Goal: Navigation & Orientation: Find specific page/section

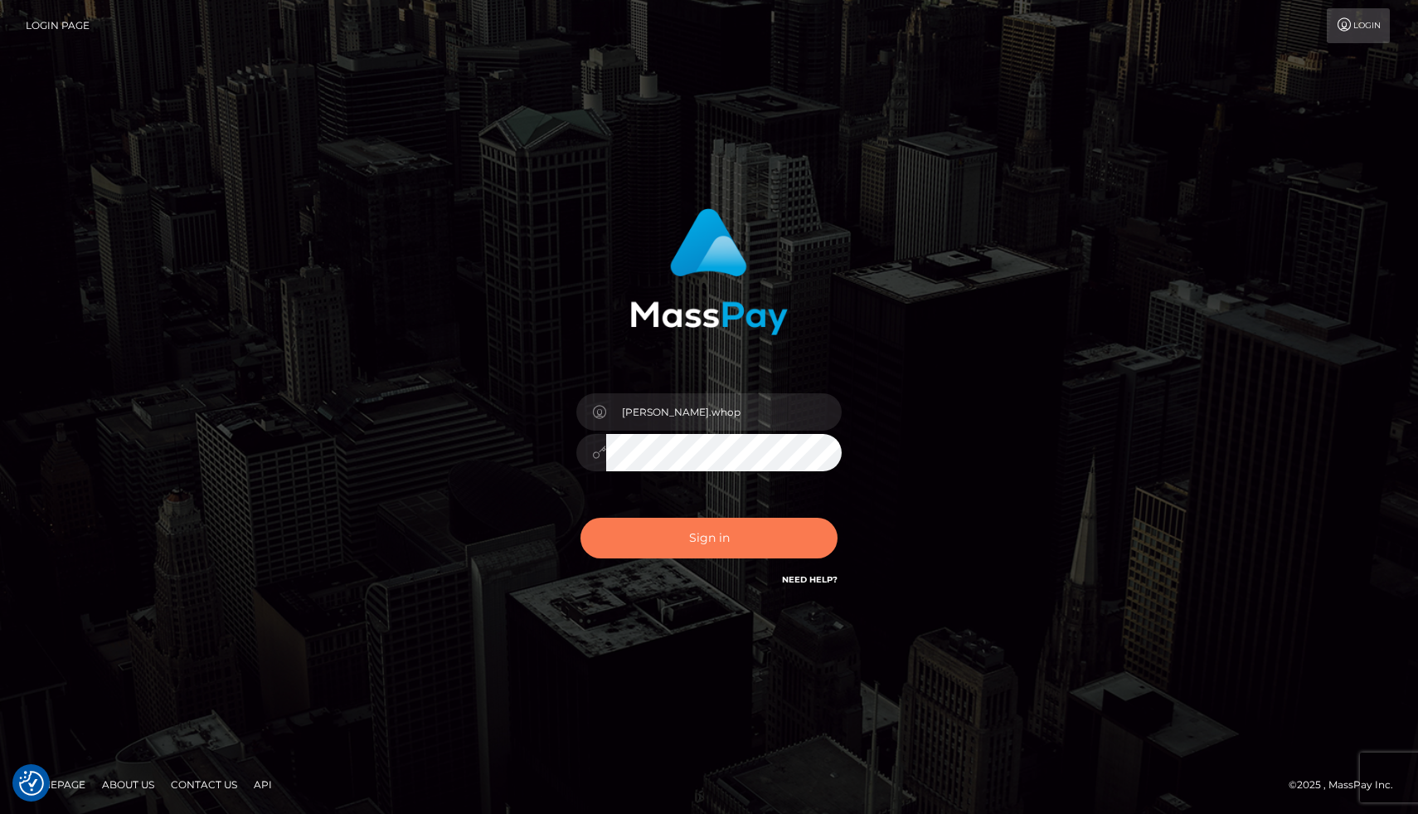
click at [708, 552] on button "Sign in" at bounding box center [709, 538] width 257 height 41
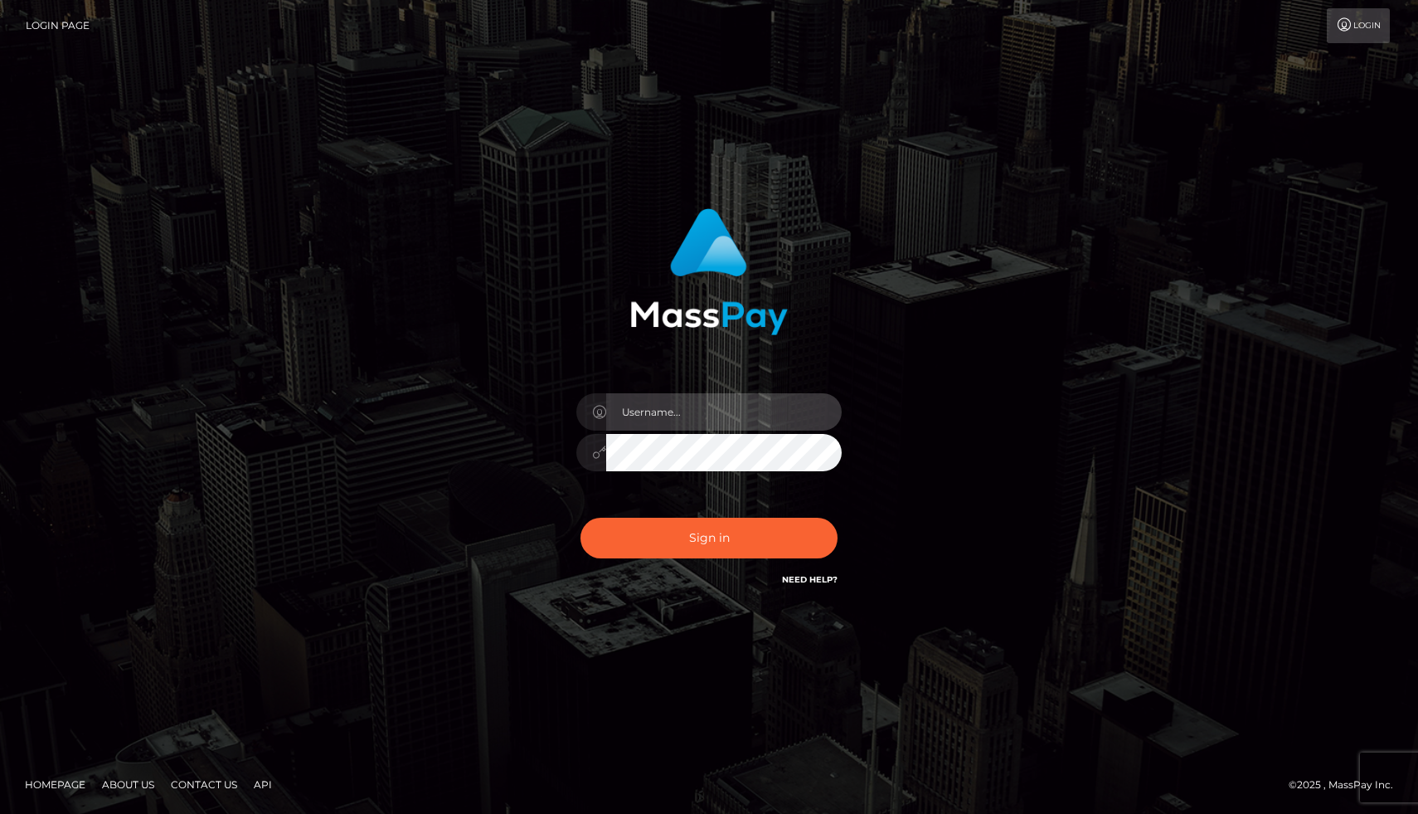
type input "joel.whop"
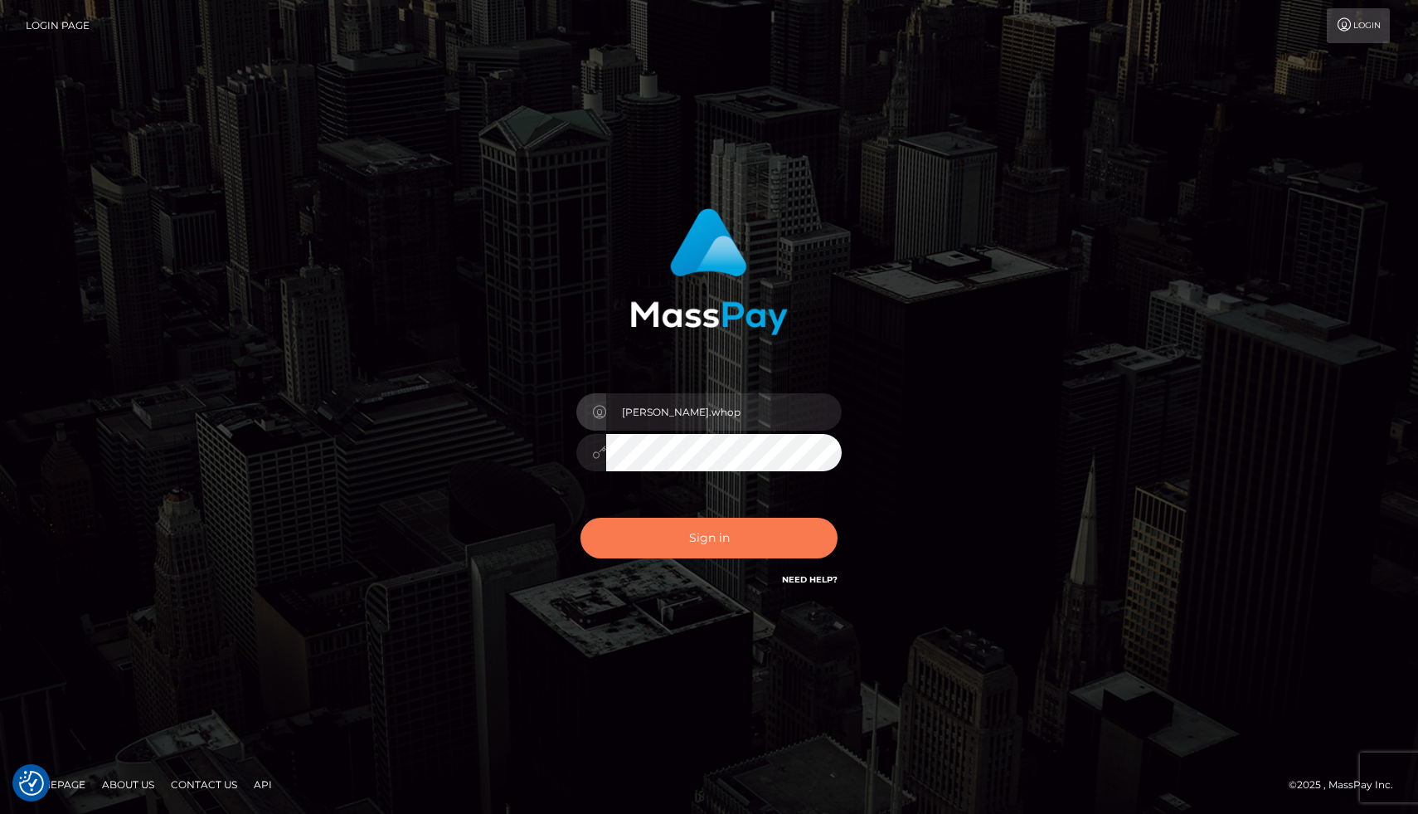
click at [691, 545] on button "Sign in" at bounding box center [709, 538] width 257 height 41
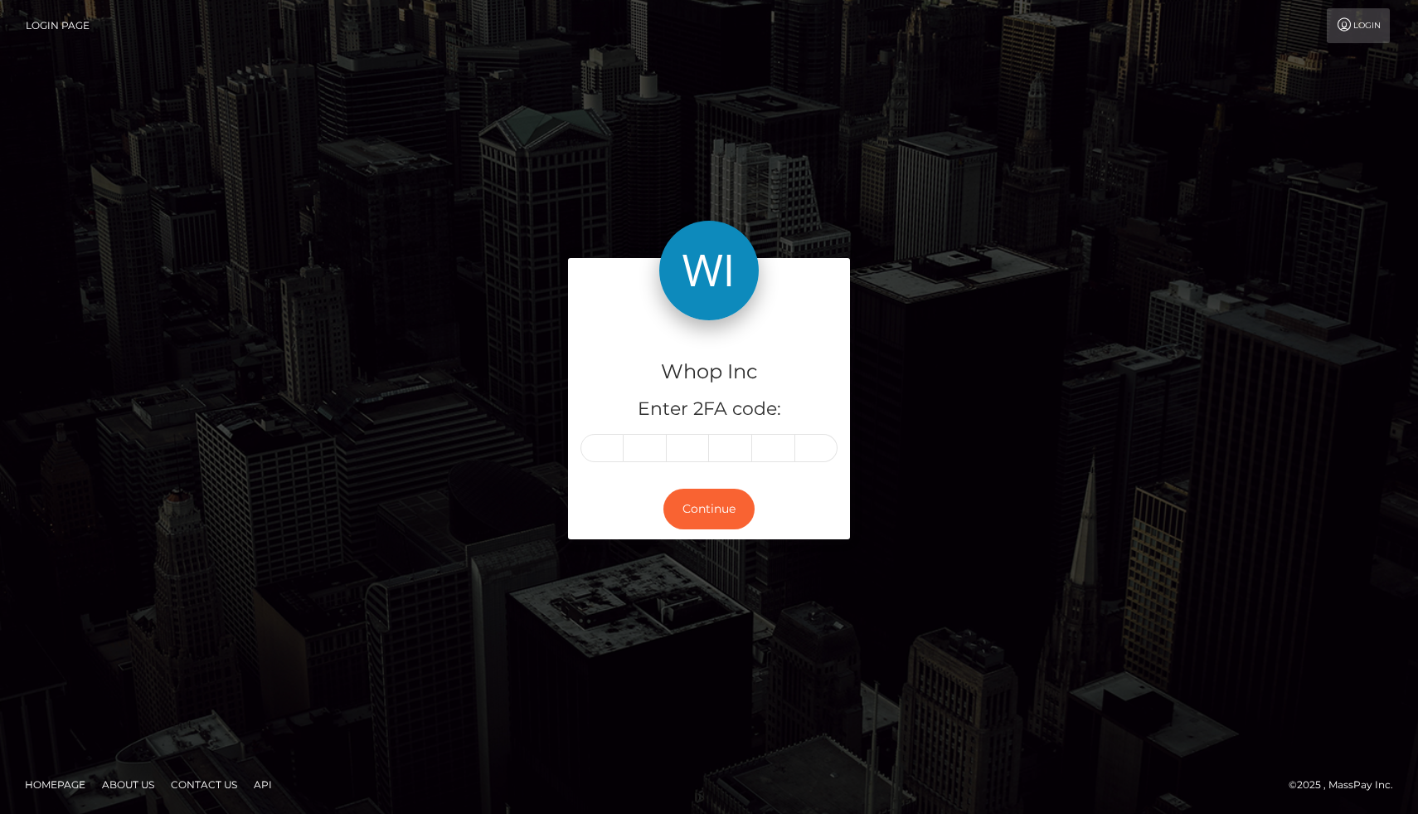
type input "4"
type input "9"
type input "0"
type input "2"
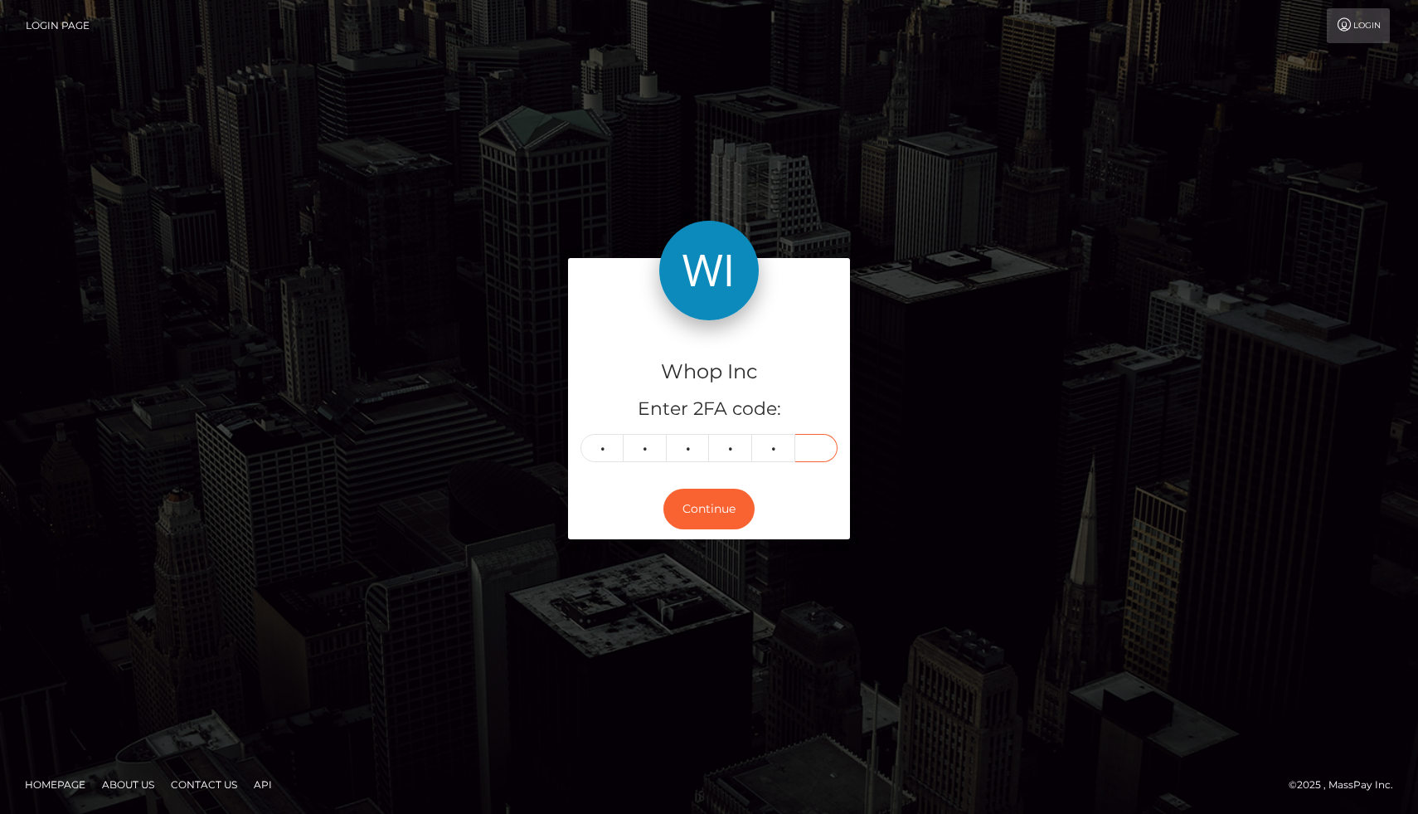
type input "1"
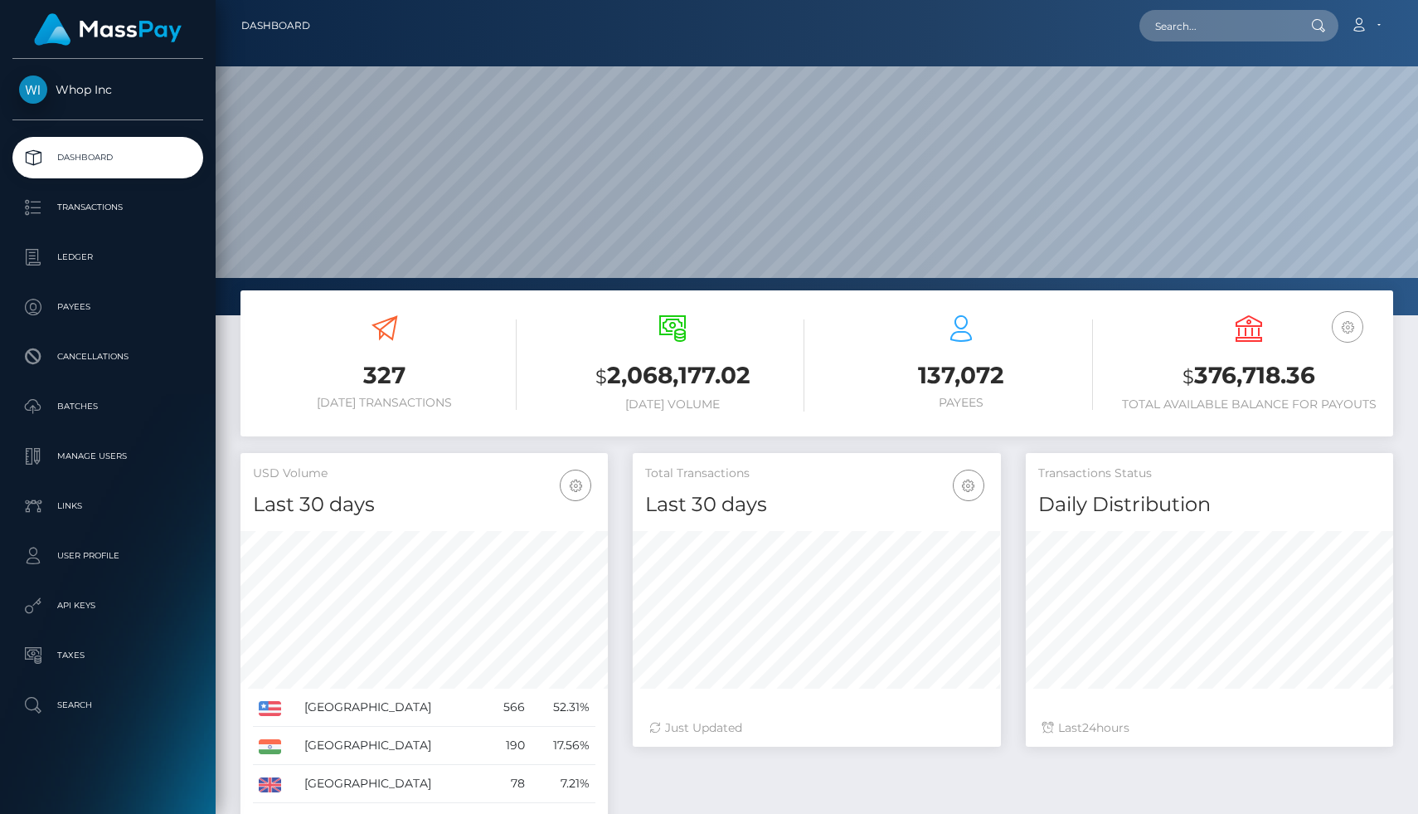
click at [1352, 322] on icon "button" at bounding box center [1348, 327] width 20 height 21
click at [108, 442] on link "Manage Users" at bounding box center [107, 455] width 191 height 41
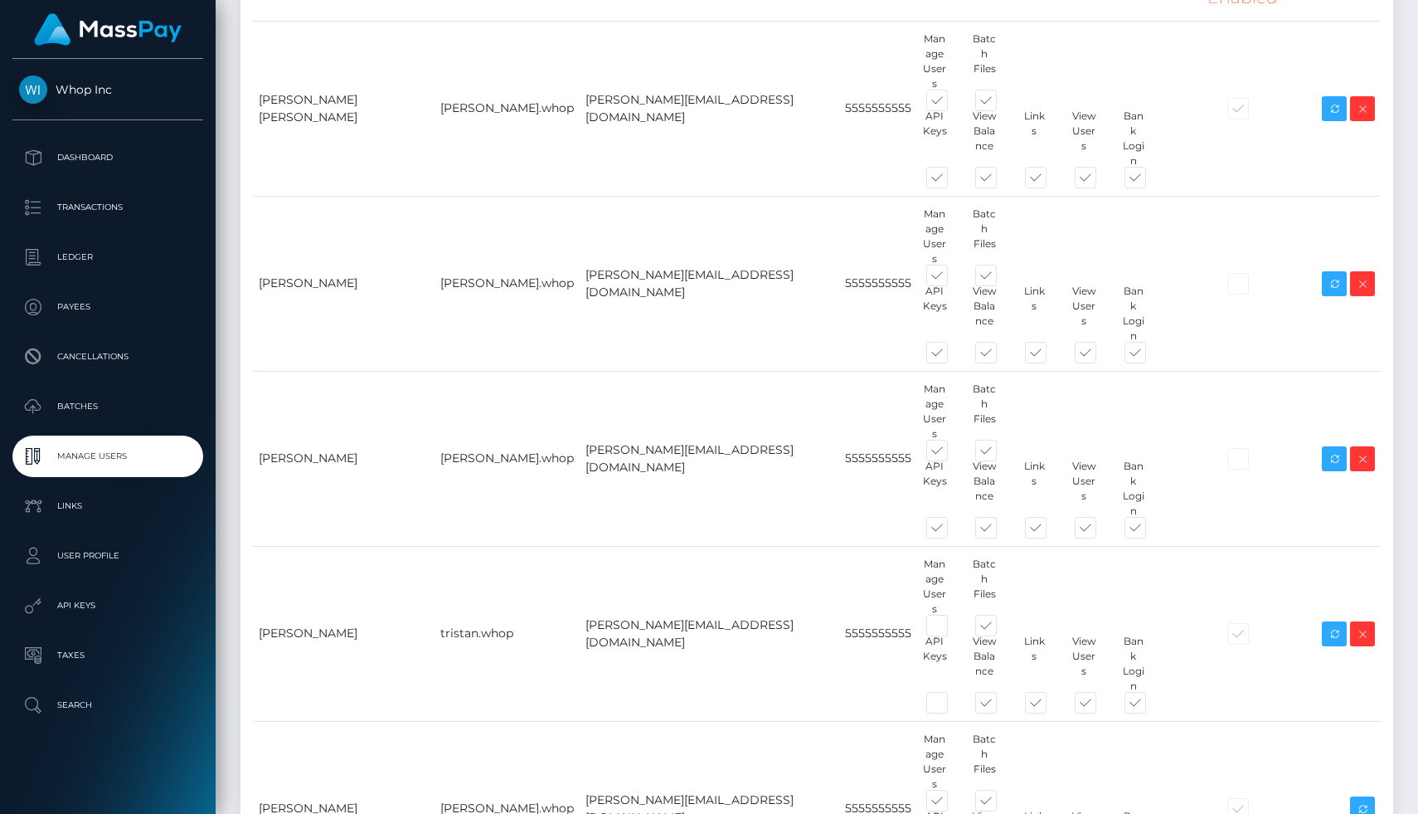
scroll to position [283, 0]
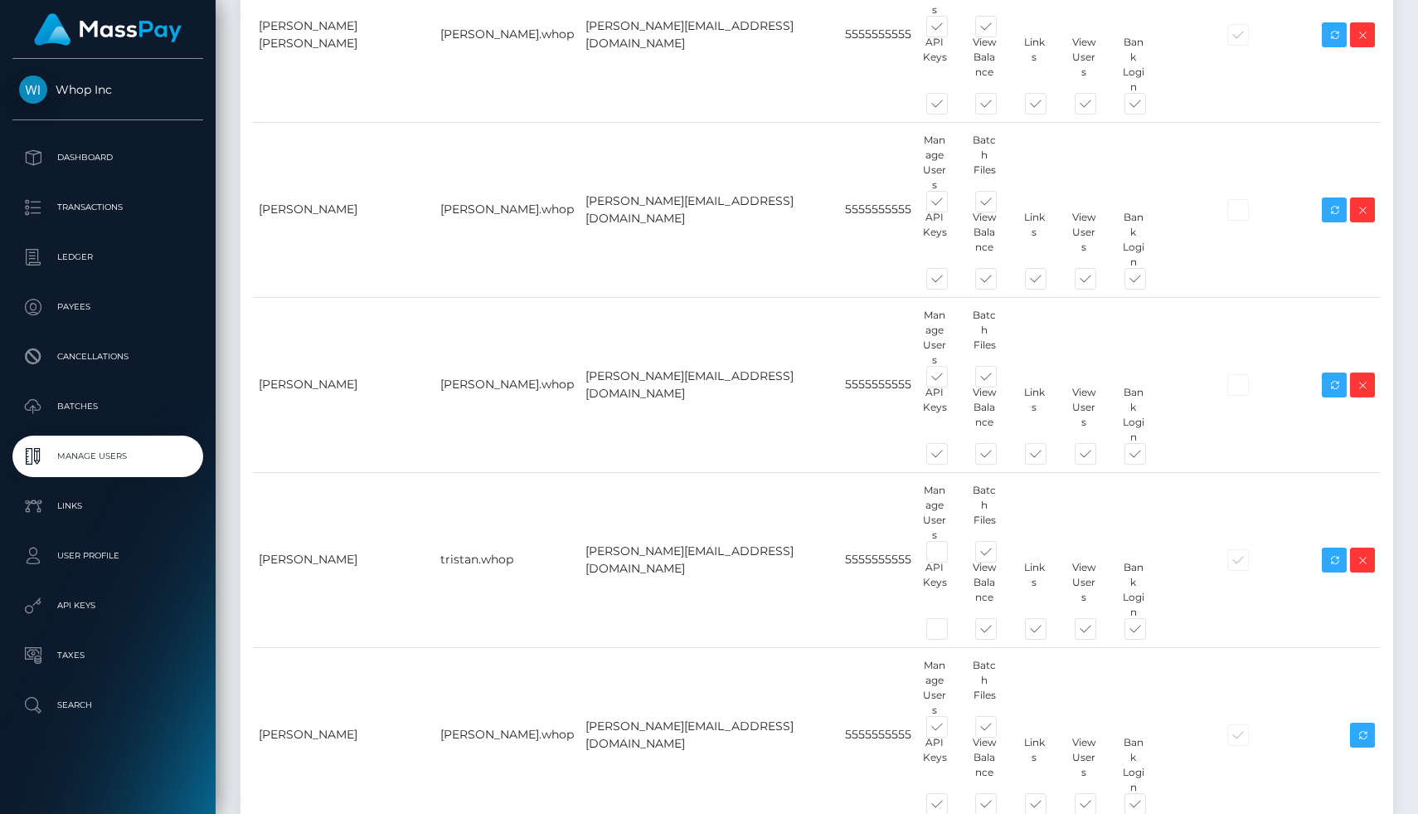
click at [658, 709] on div "Name Username Email Phone Permissions 2FA Enabled Actions Add" at bounding box center [817, 481] width 1153 height 1235
type input "Tom Young"
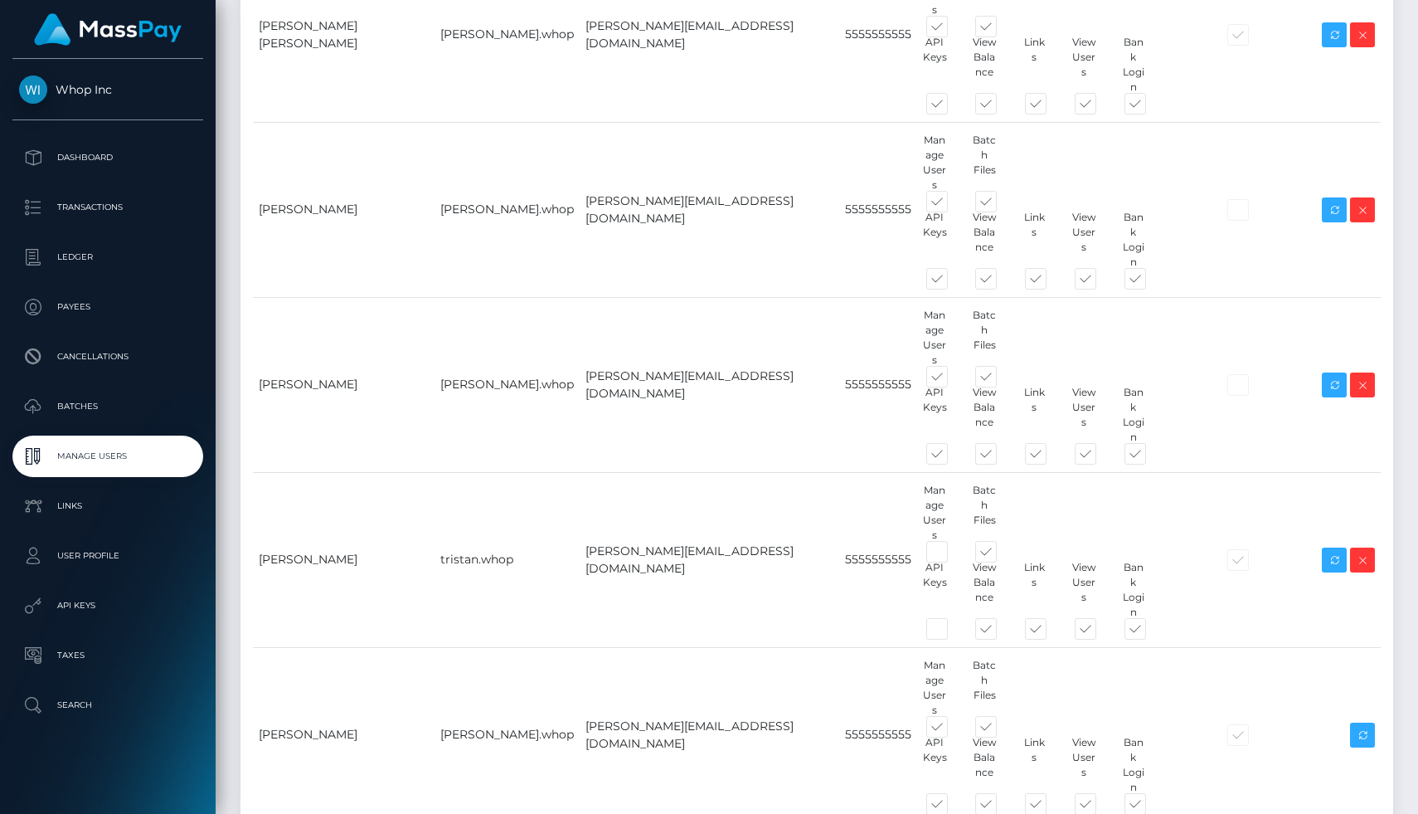
type input "tom@whop.com"
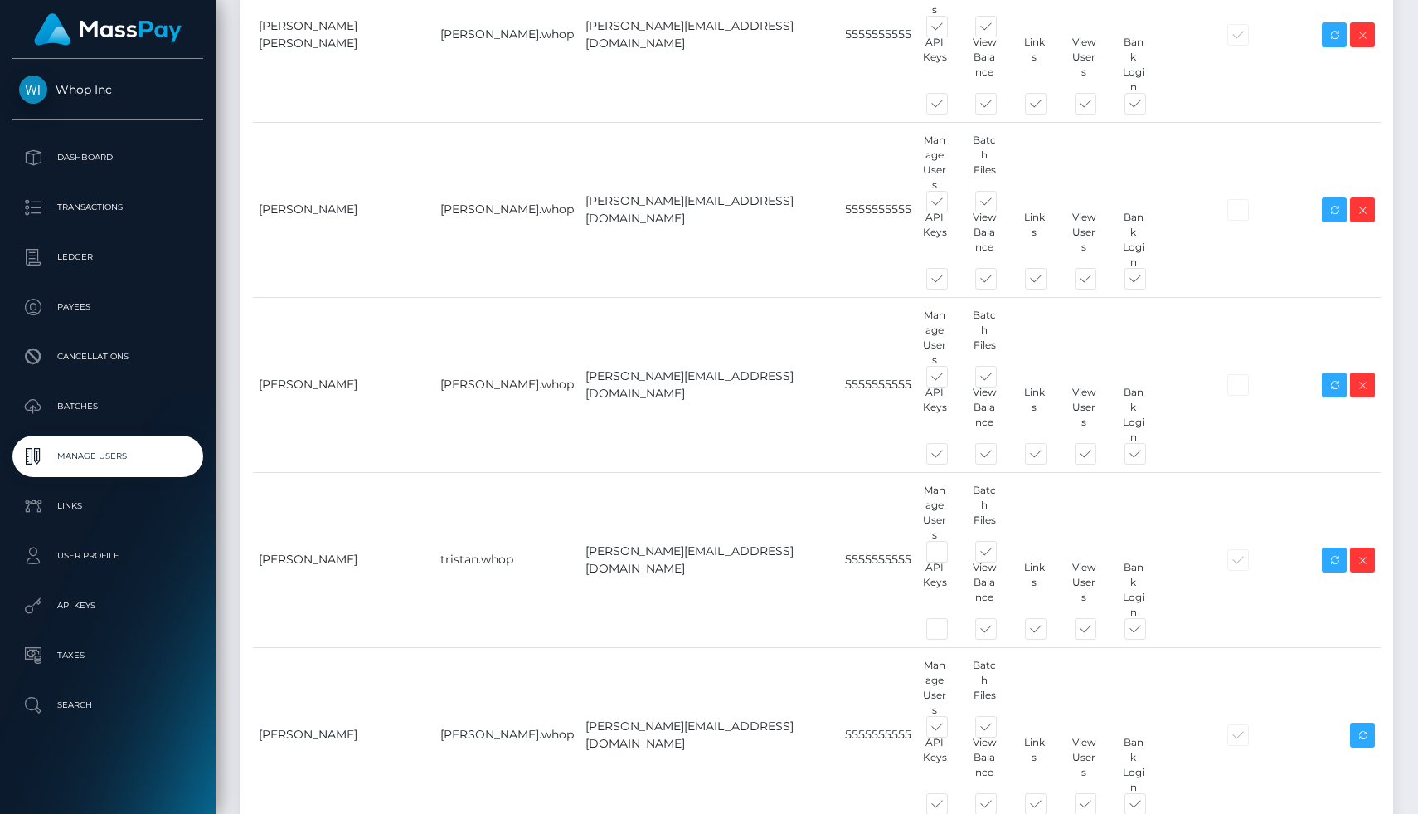
type input "5555555555"
type input "Tom"
type input "Young"
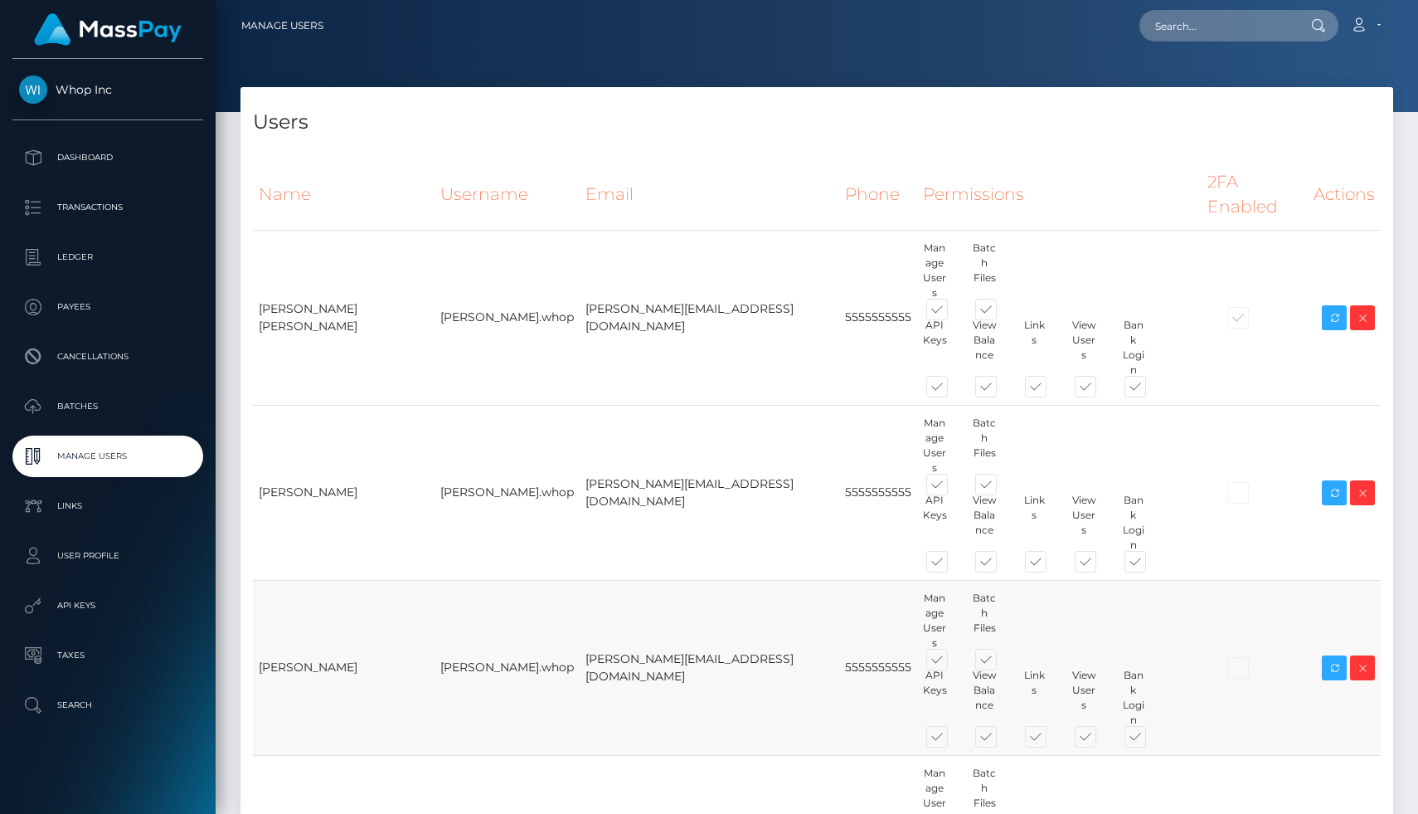
scroll to position [398, 0]
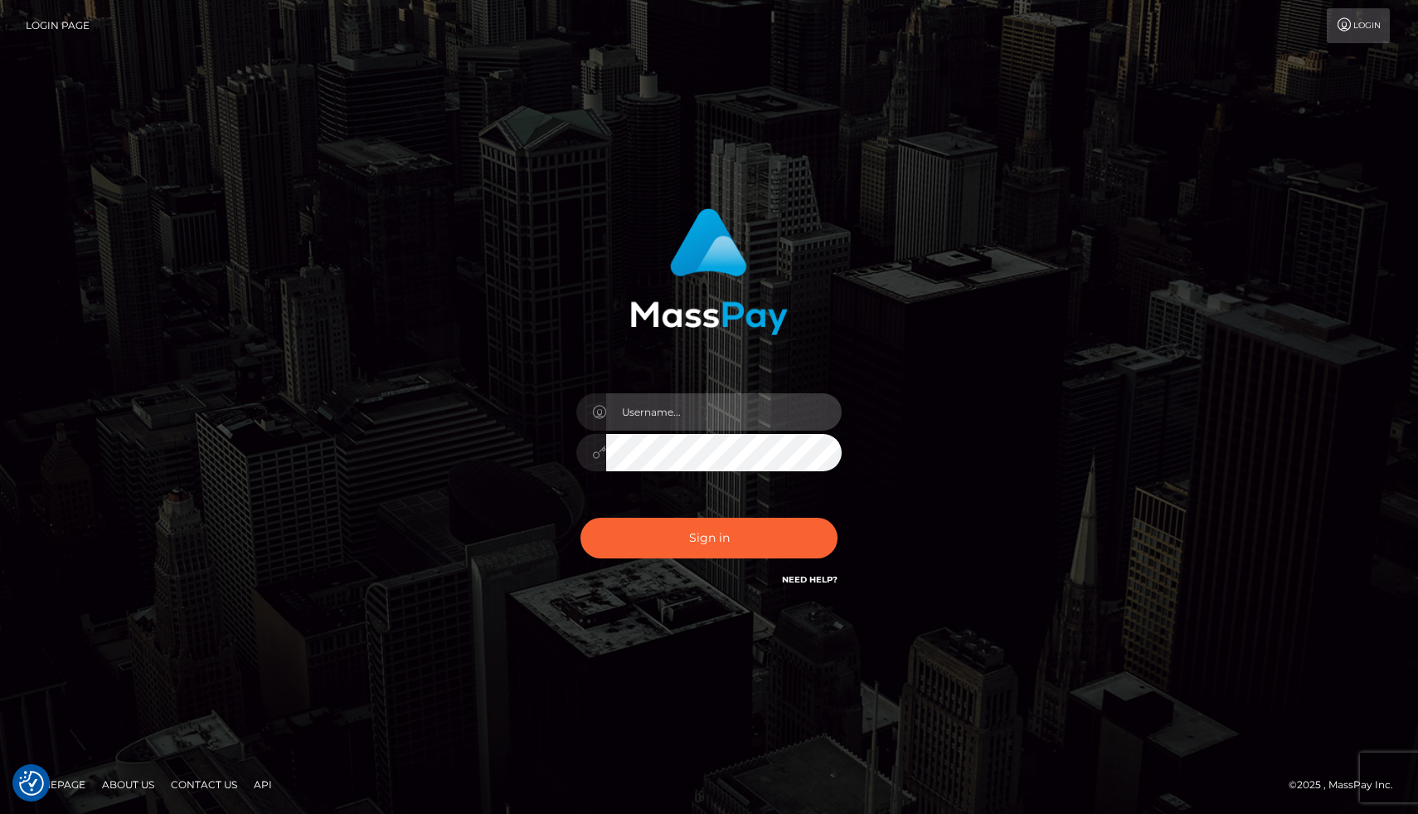
type input "[PERSON_NAME].whop"
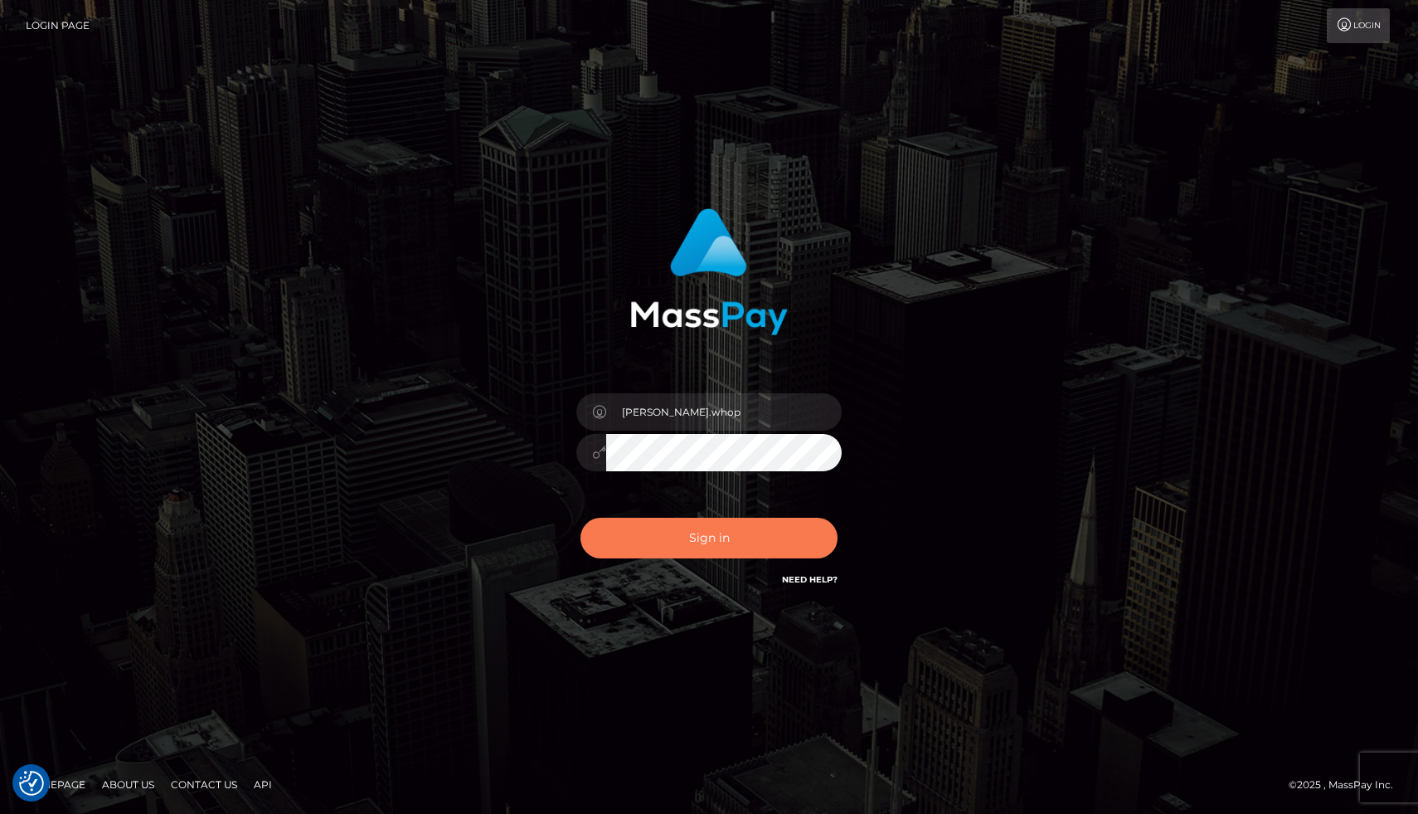
click at [688, 556] on button "Sign in" at bounding box center [709, 538] width 257 height 41
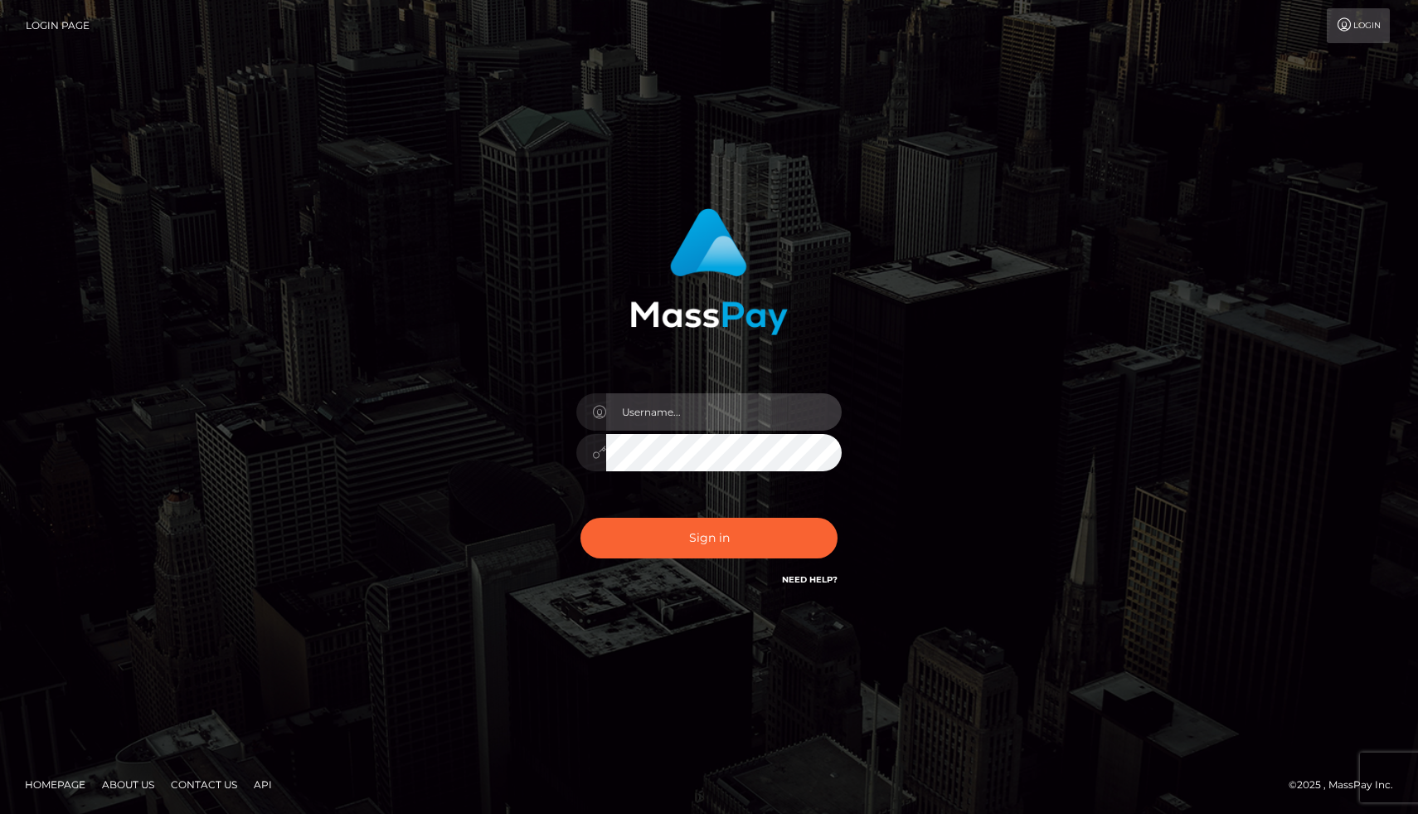
type input "[PERSON_NAME].whop"
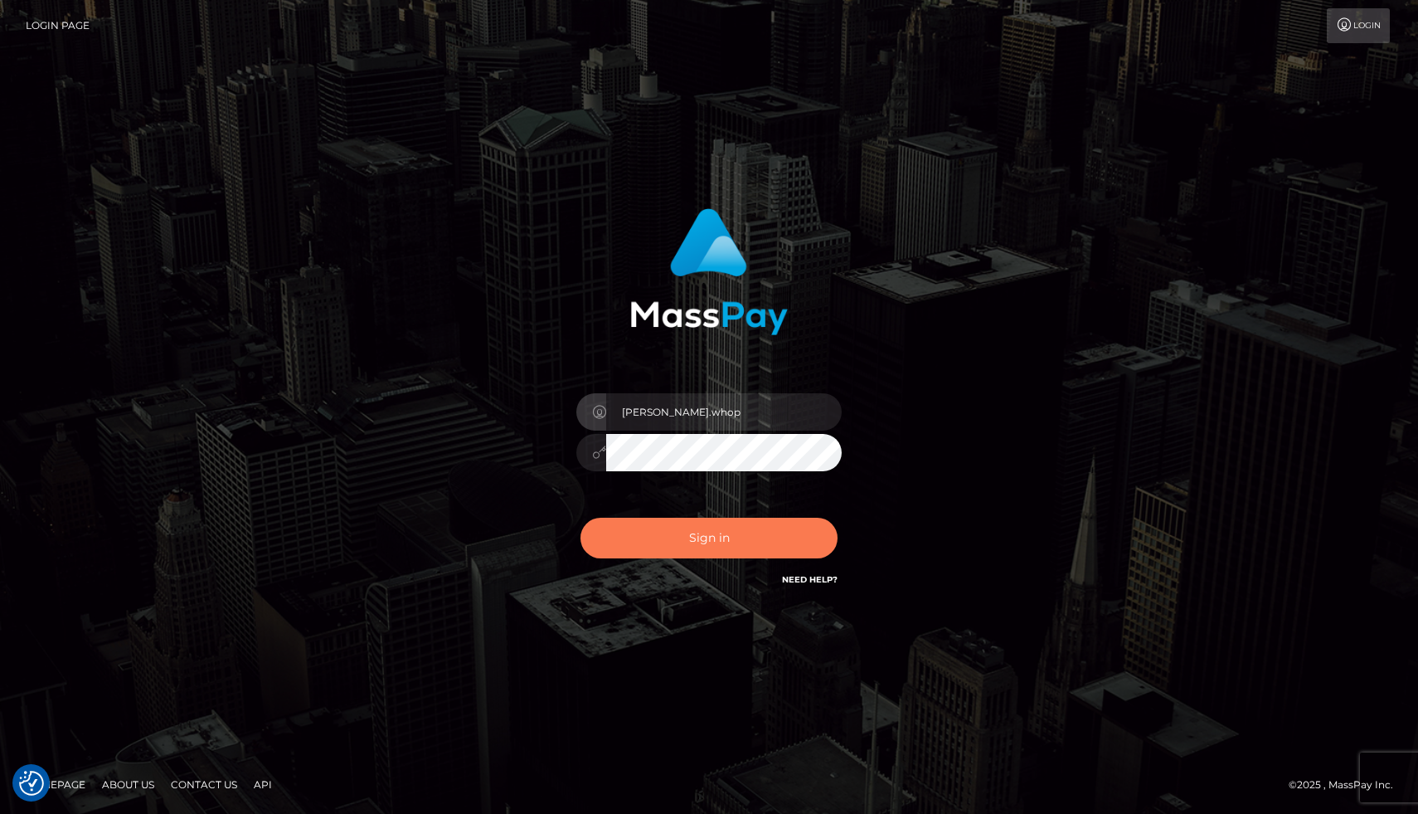
click at [669, 535] on button "Sign in" at bounding box center [709, 538] width 257 height 41
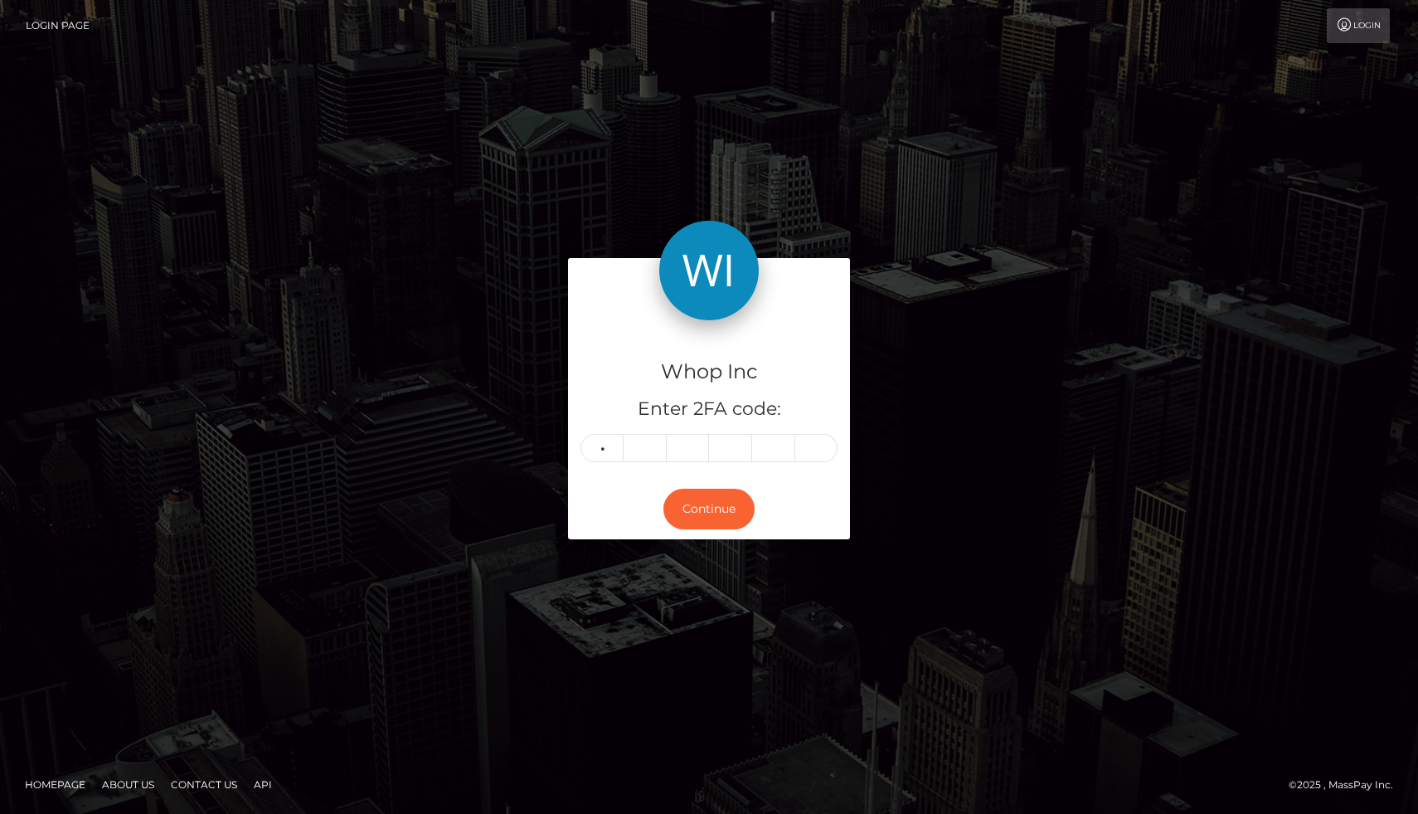
type input "2"
type input "8"
type input "3"
type input "9"
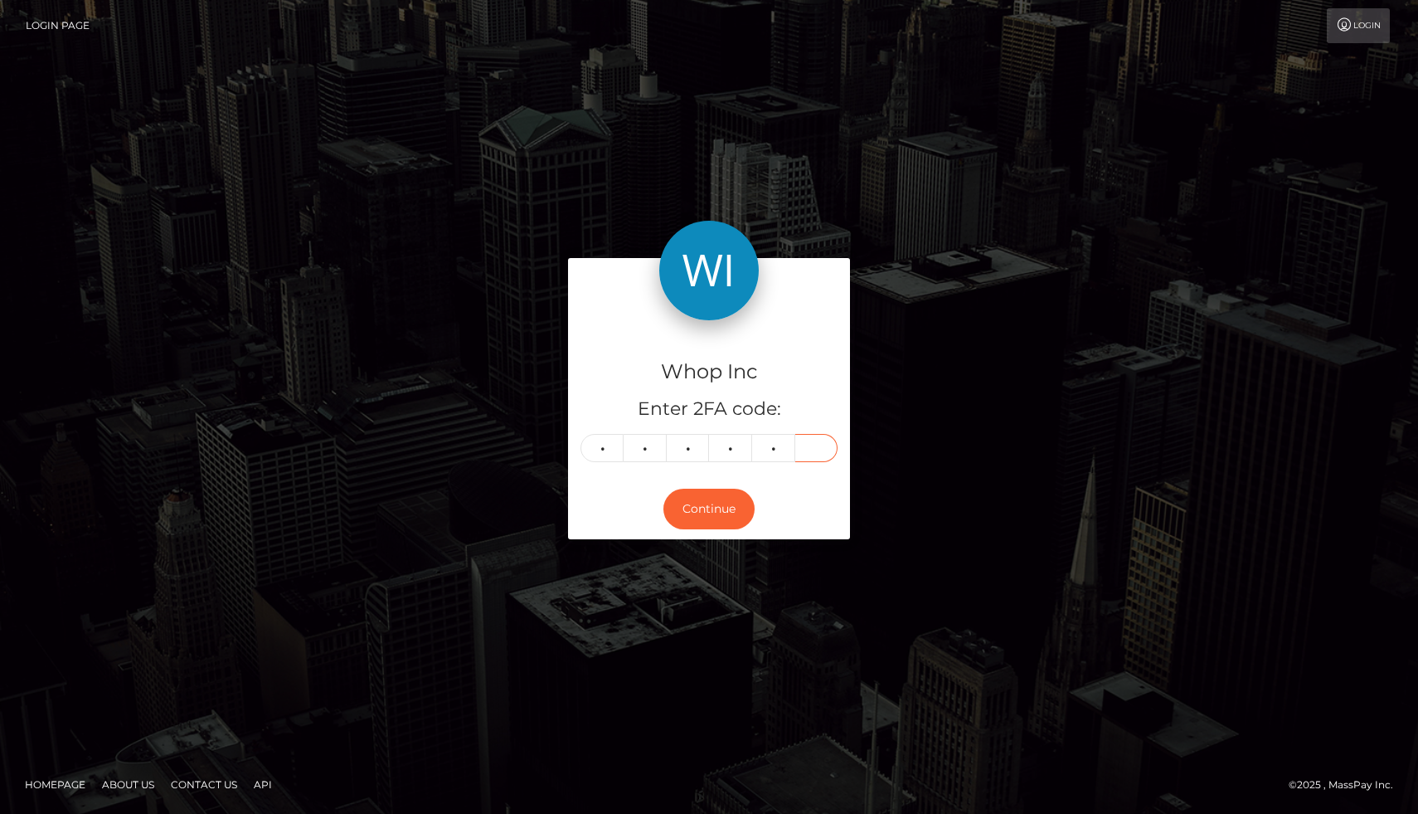
type input "8"
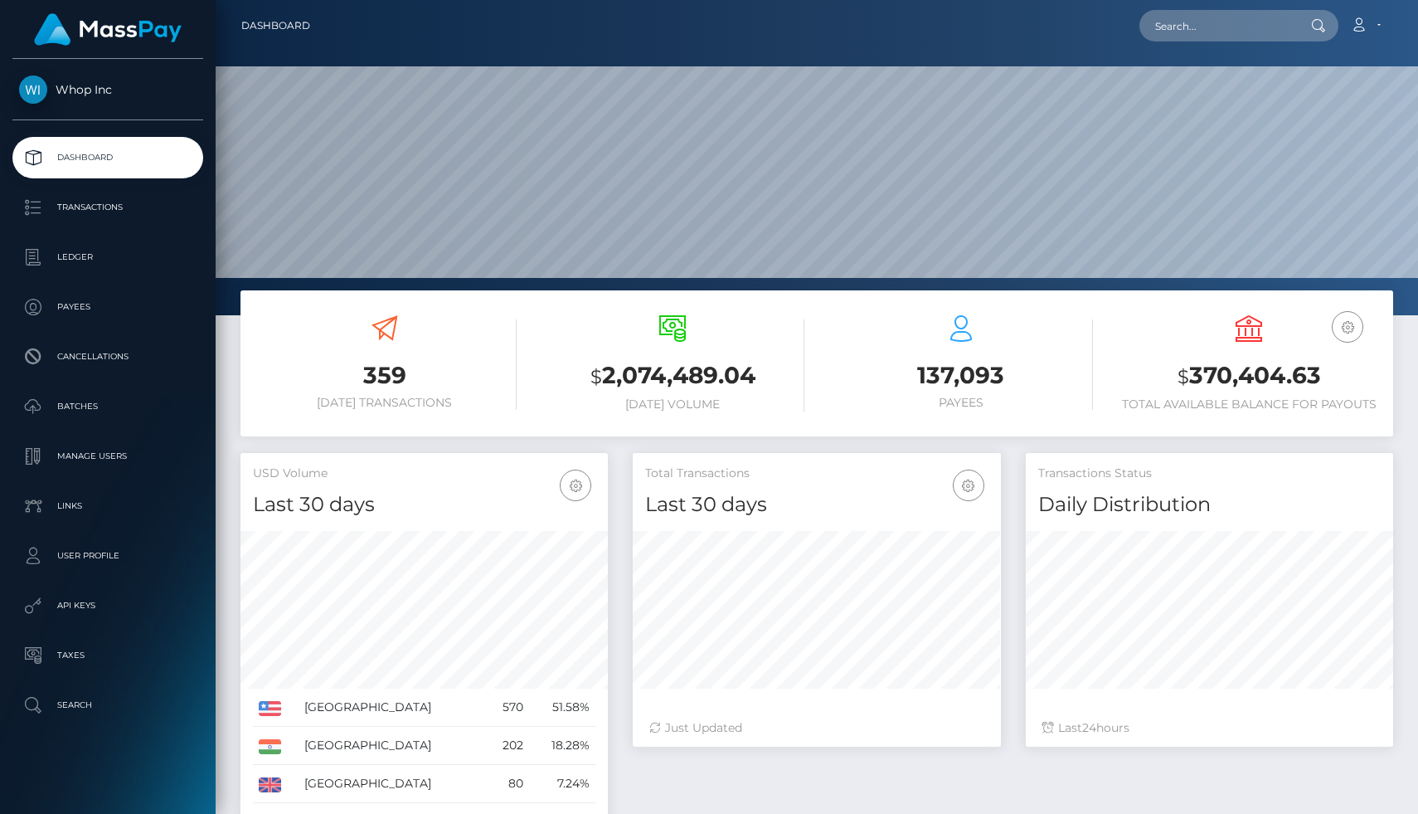
scroll to position [269, 0]
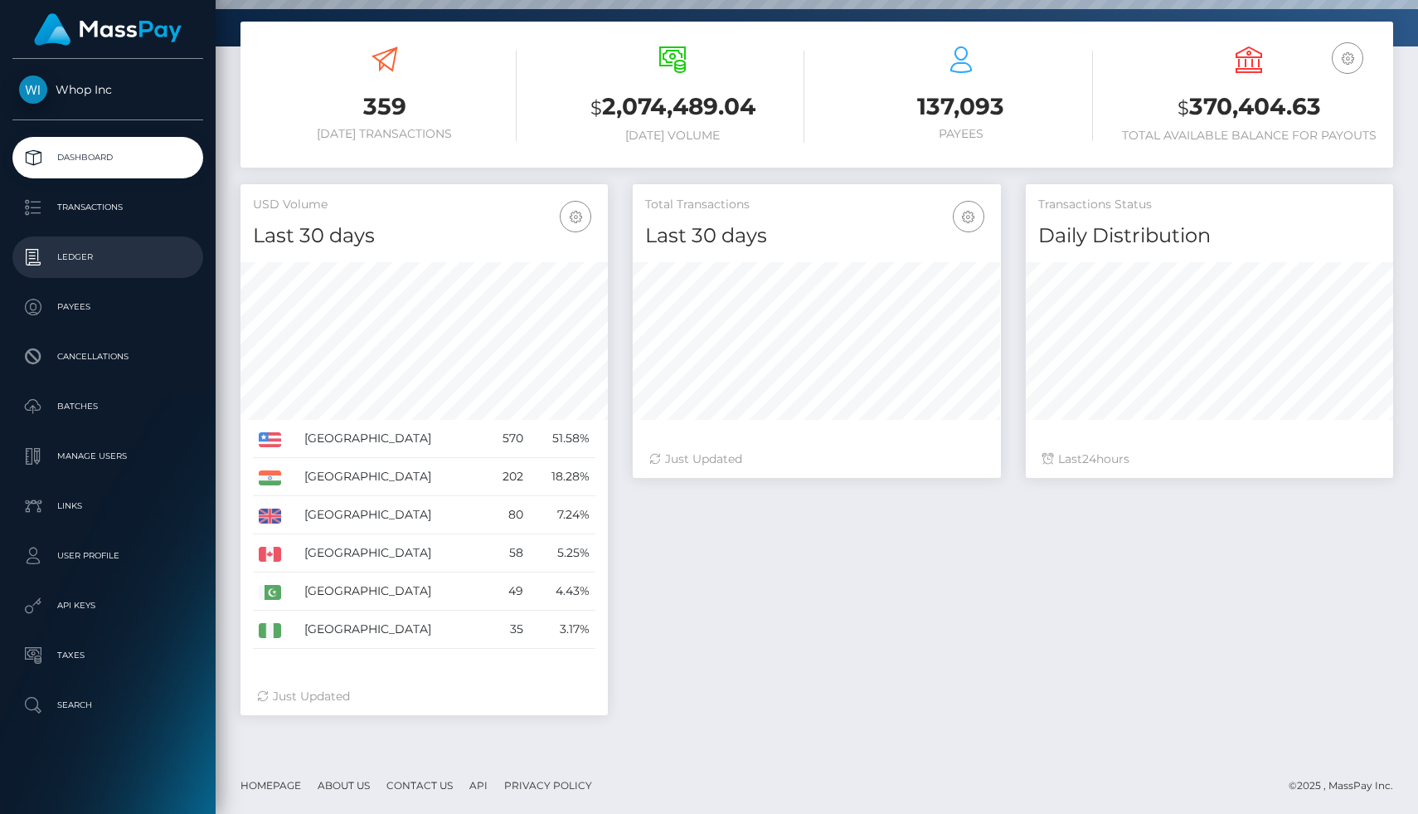
click at [104, 257] on p "Ledger" at bounding box center [107, 257] width 177 height 25
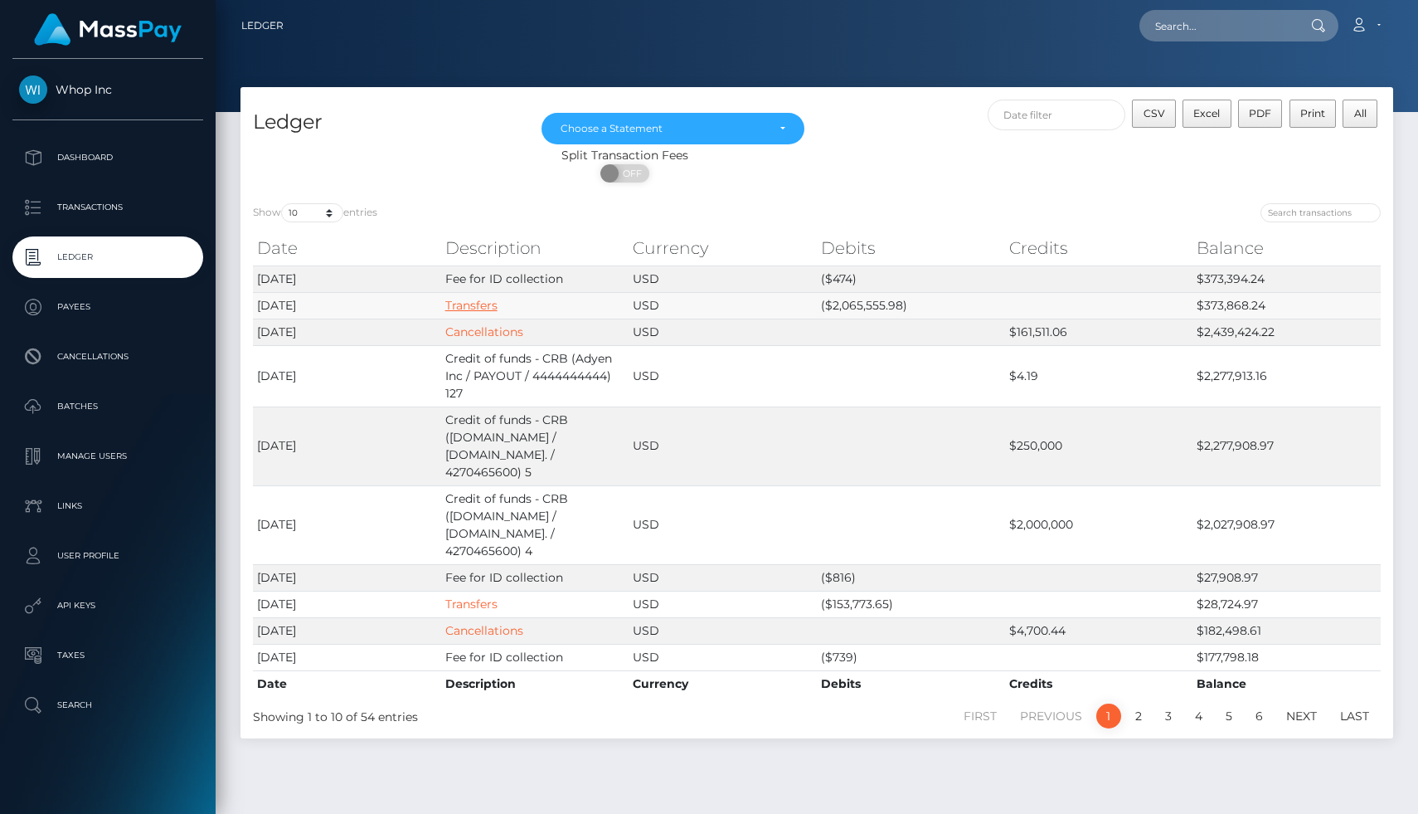
click at [469, 305] on link "Transfers" at bounding box center [471, 305] width 52 height 15
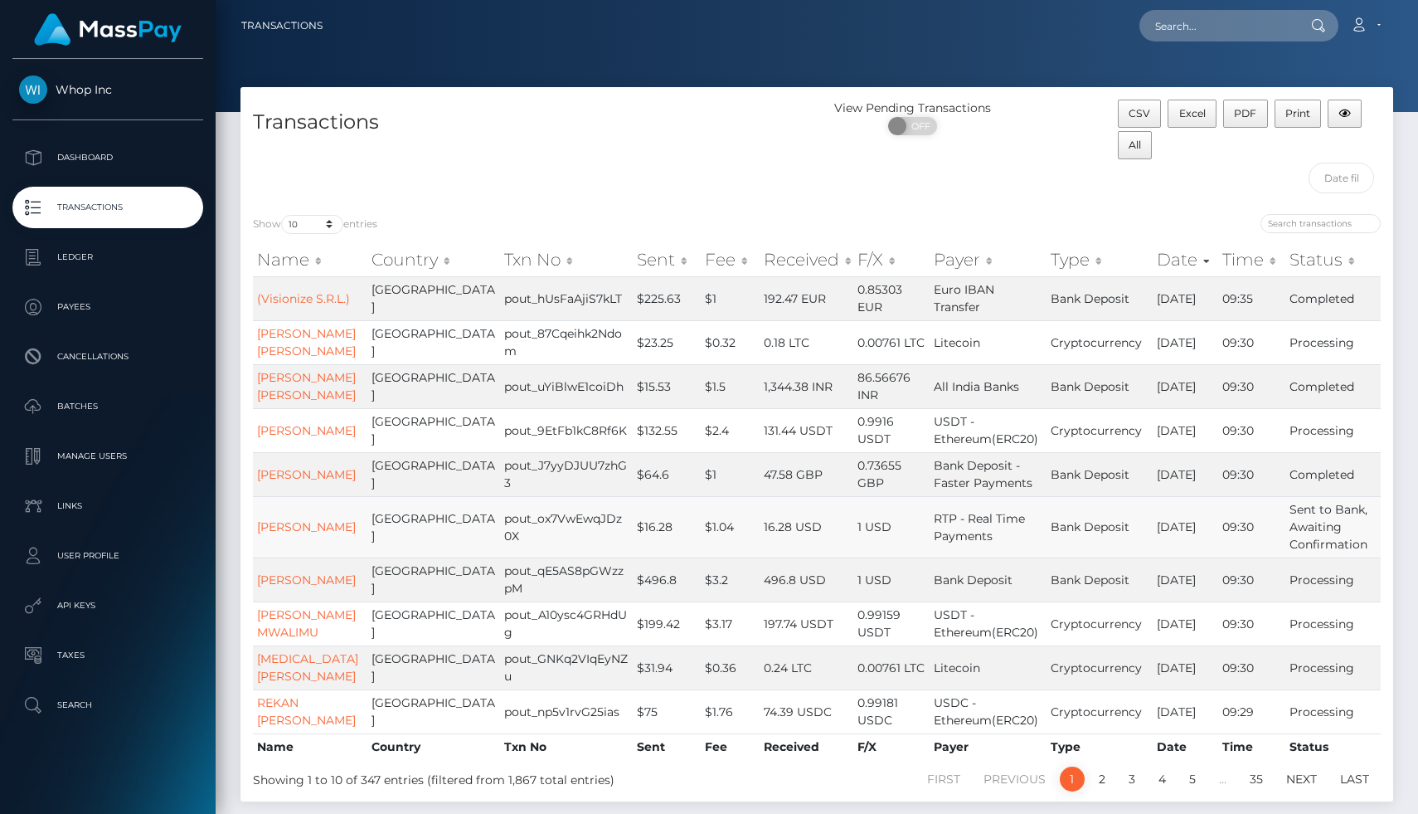
scroll to position [121, 0]
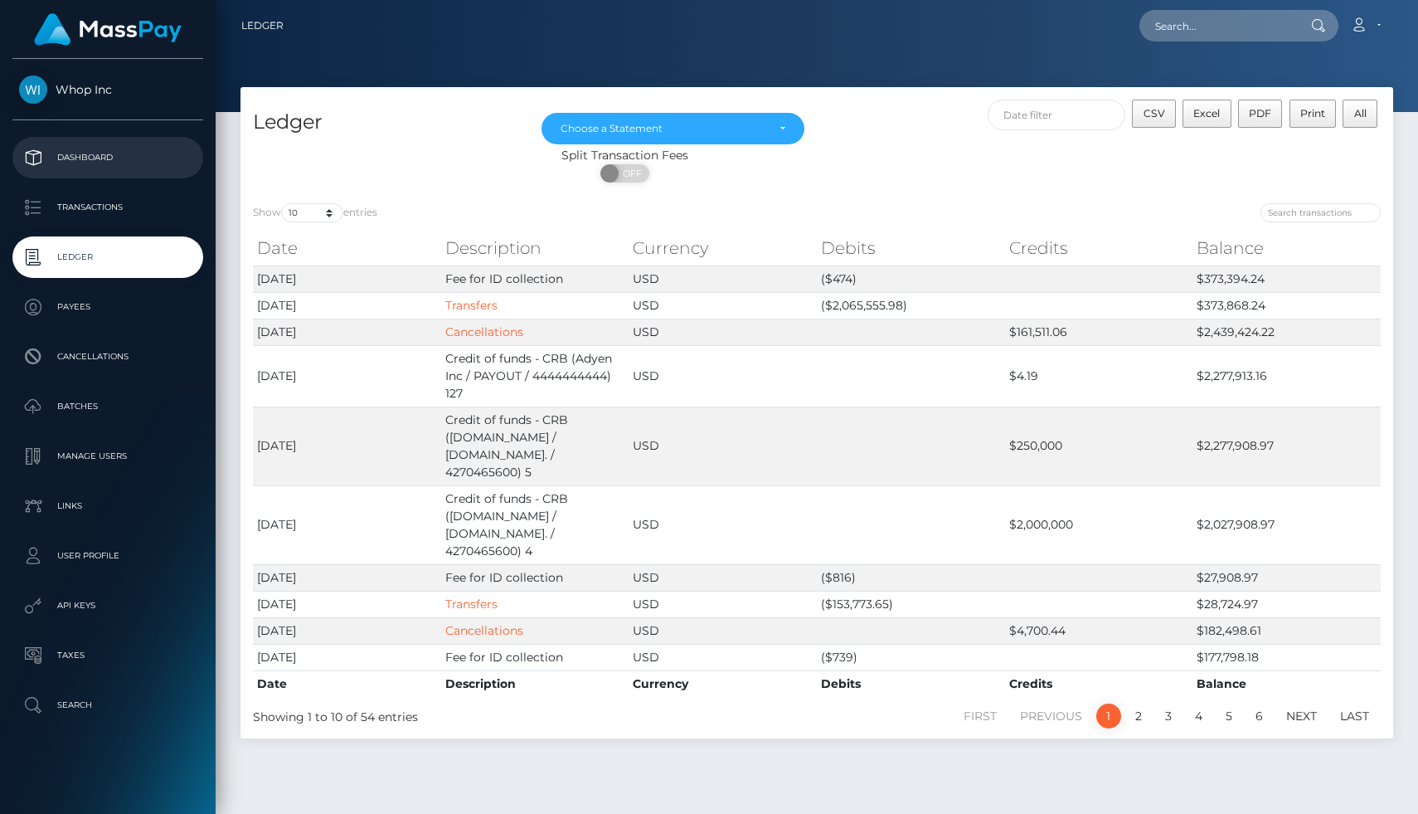
click at [85, 157] on p "Dashboard" at bounding box center [107, 157] width 177 height 25
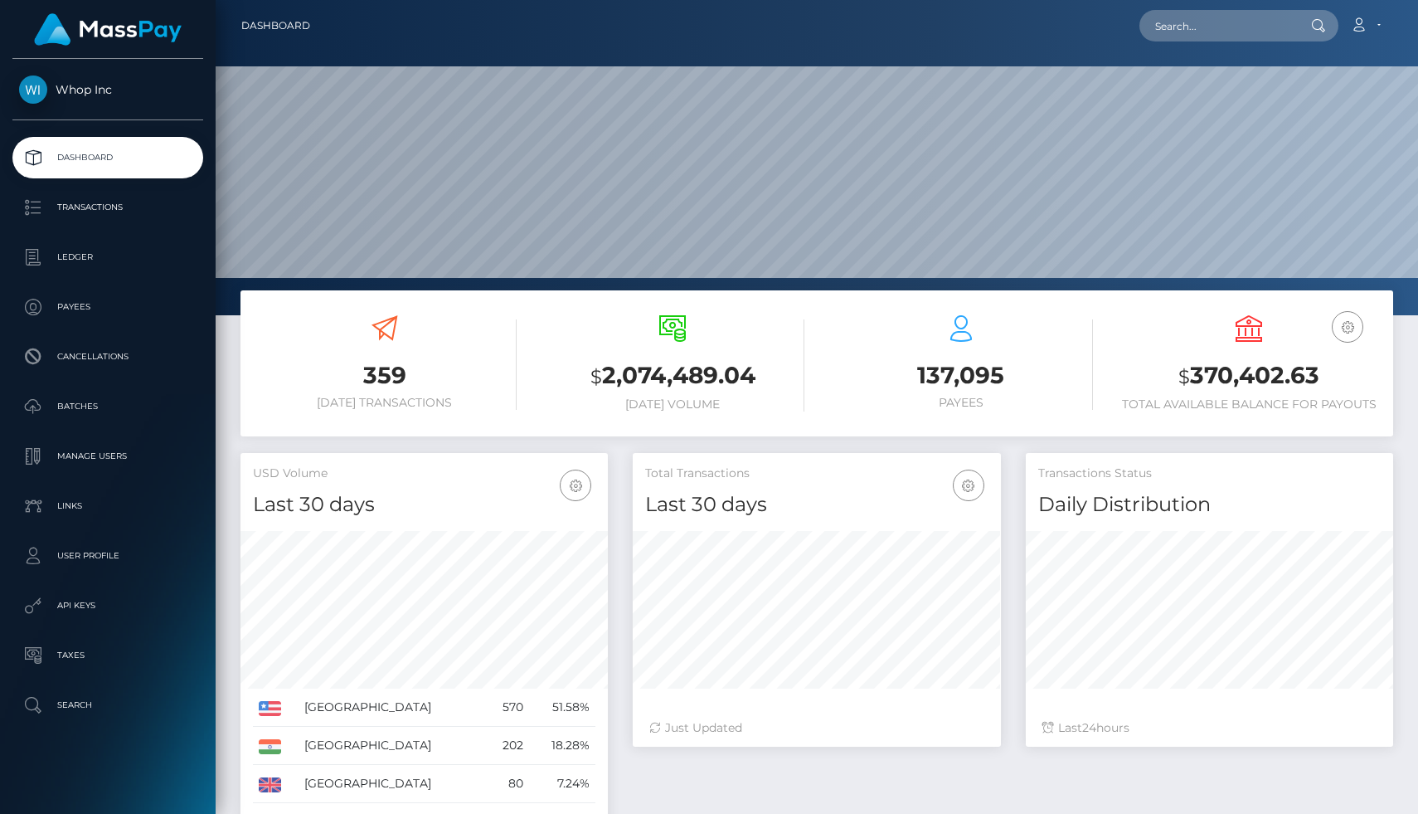
scroll to position [269, 0]
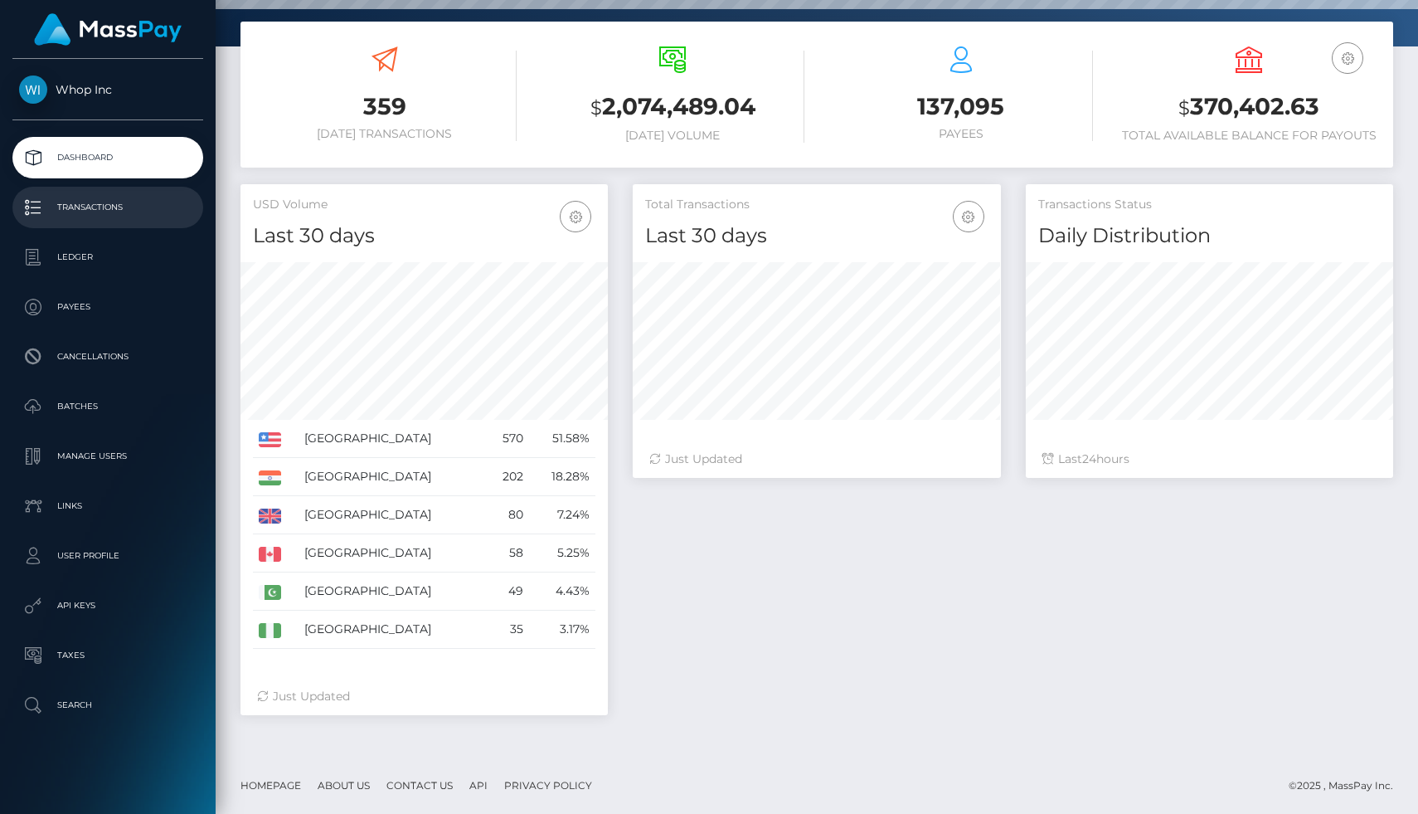
click at [114, 203] on p "Transactions" at bounding box center [107, 207] width 177 height 25
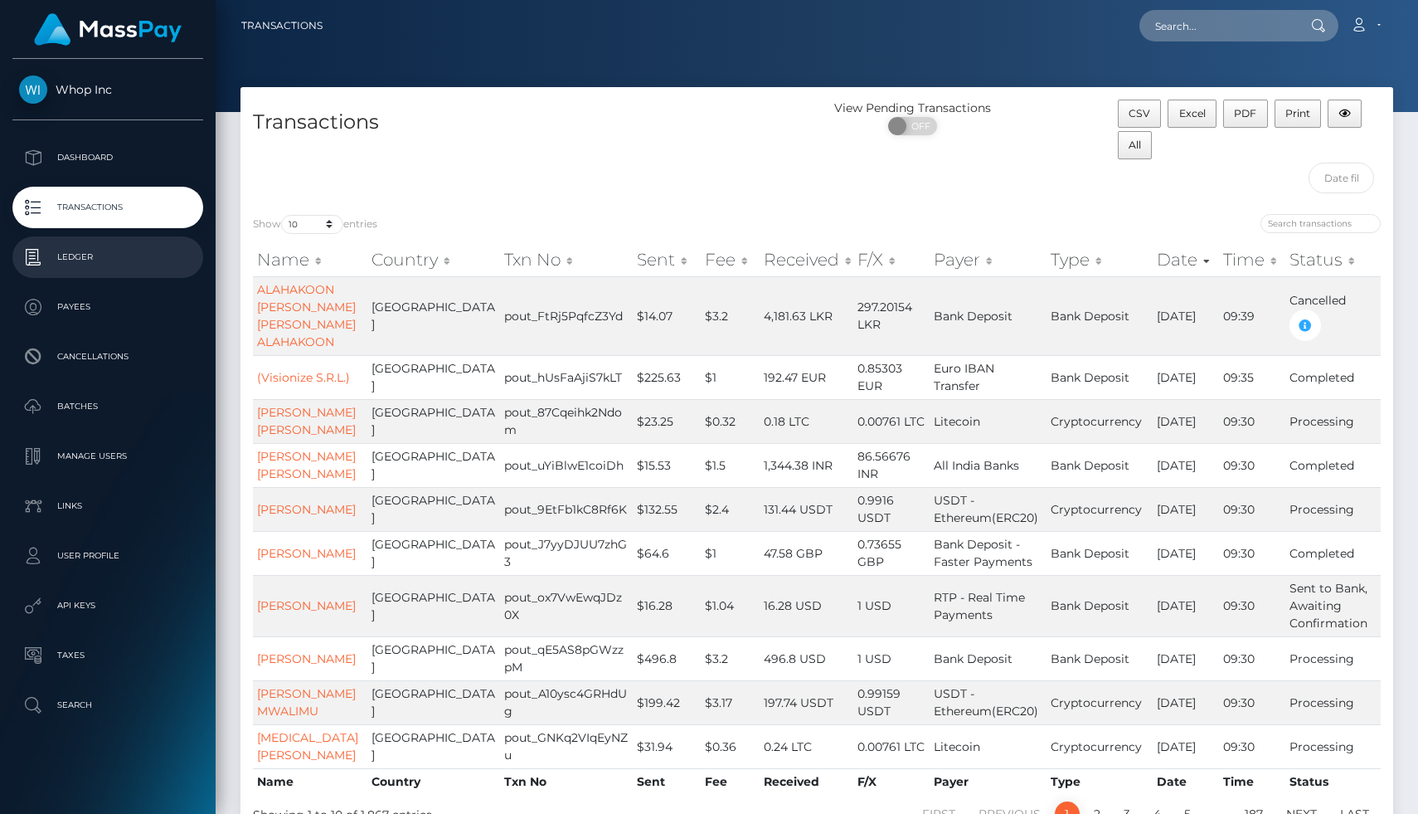
click at [106, 245] on p "Ledger" at bounding box center [107, 257] width 177 height 25
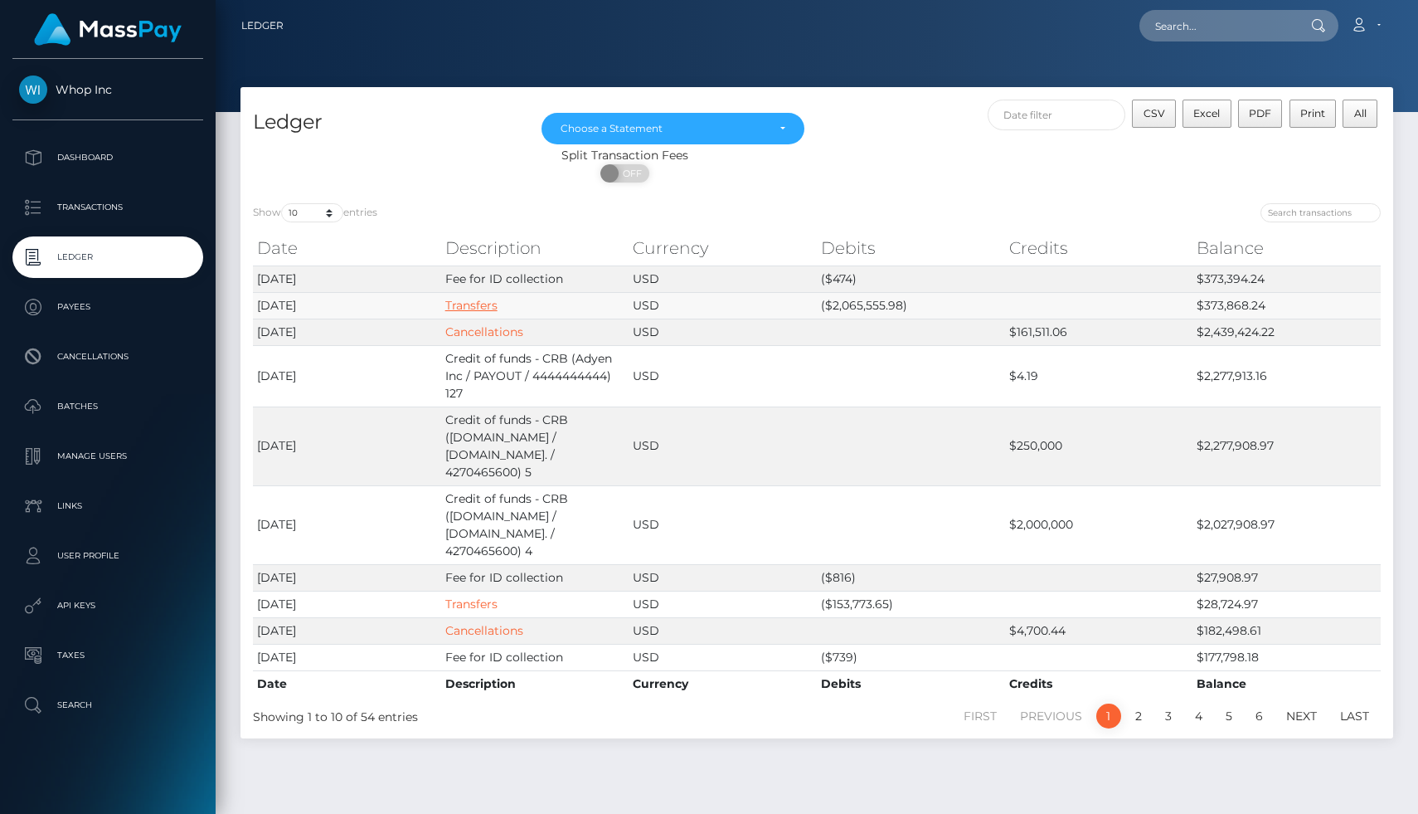
click at [482, 310] on link "Transfers" at bounding box center [471, 305] width 52 height 15
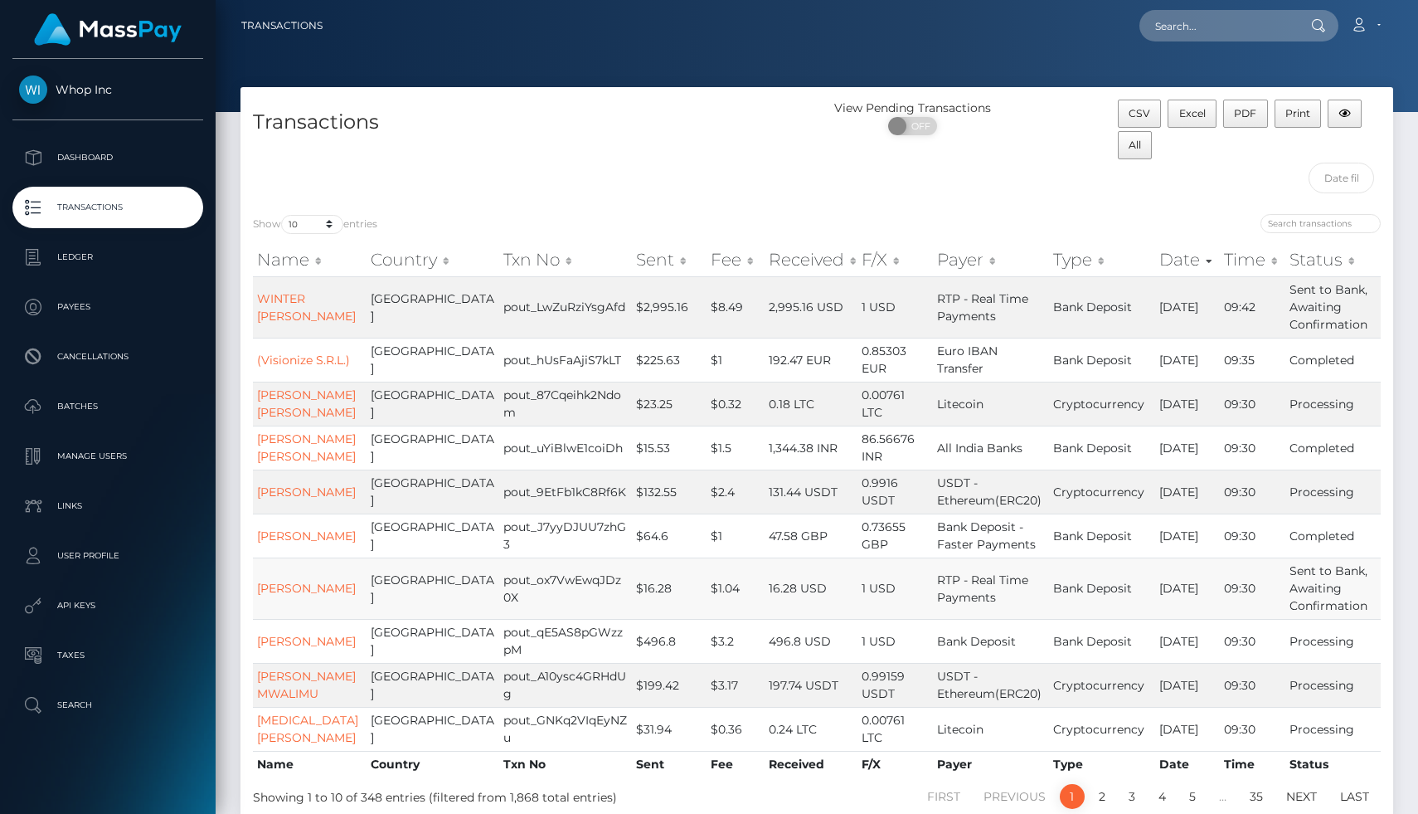
scroll to position [156, 0]
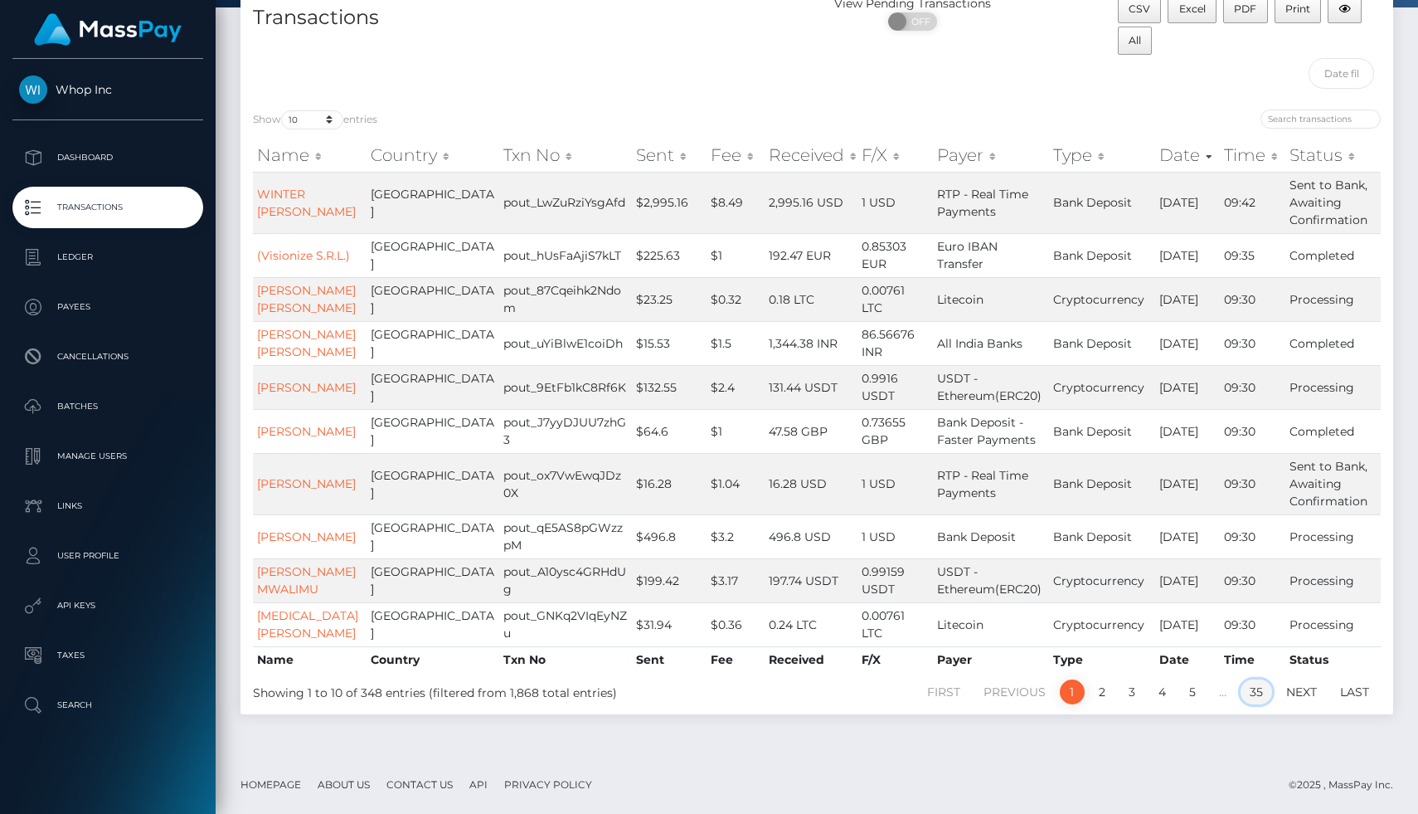
click at [1257, 697] on link "35" at bounding box center [1257, 691] width 32 height 25
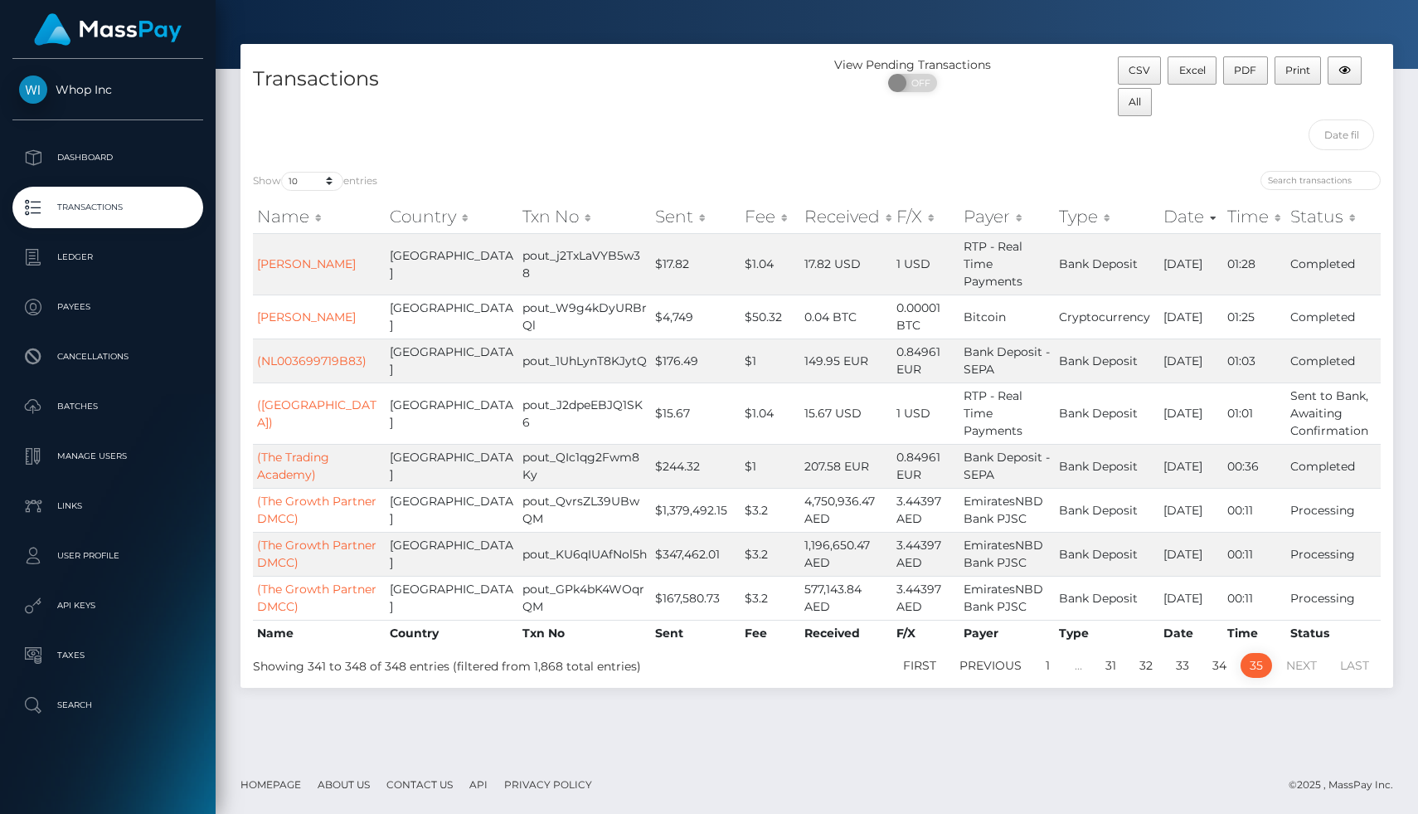
scroll to position [42, 0]
click at [109, 159] on p "Dashboard" at bounding box center [107, 157] width 177 height 25
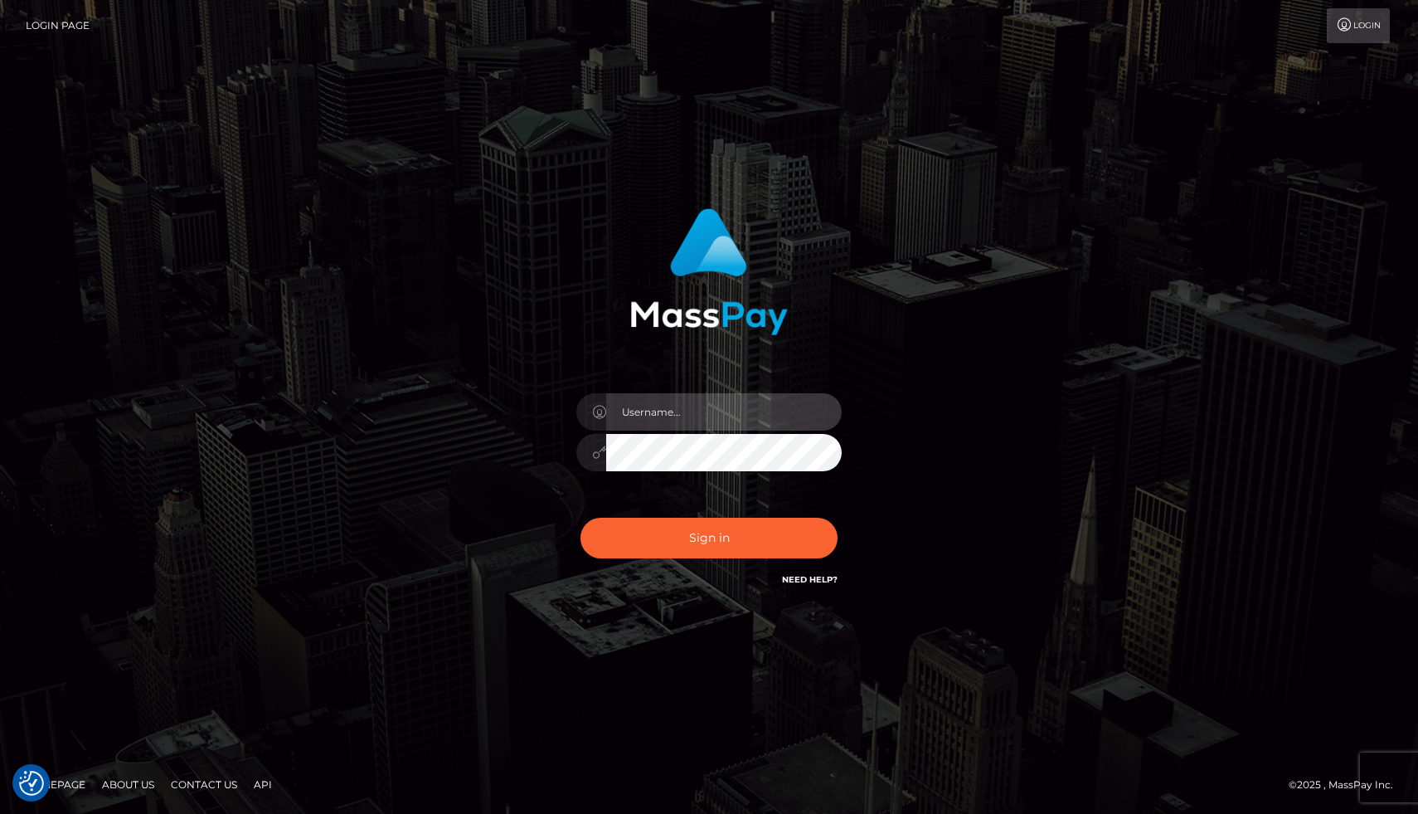
type input "[PERSON_NAME].whop"
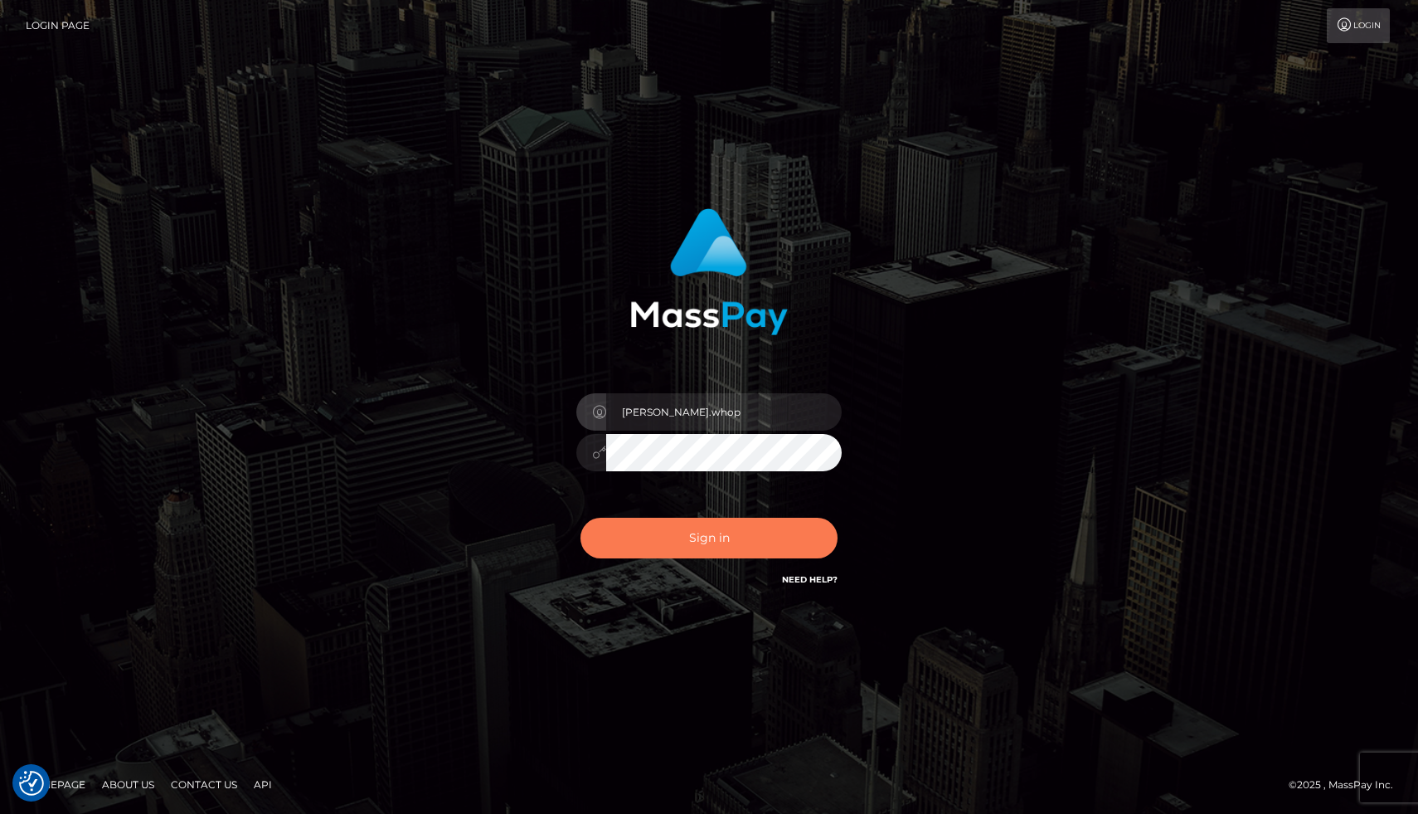
click at [756, 557] on button "Sign in" at bounding box center [709, 538] width 257 height 41
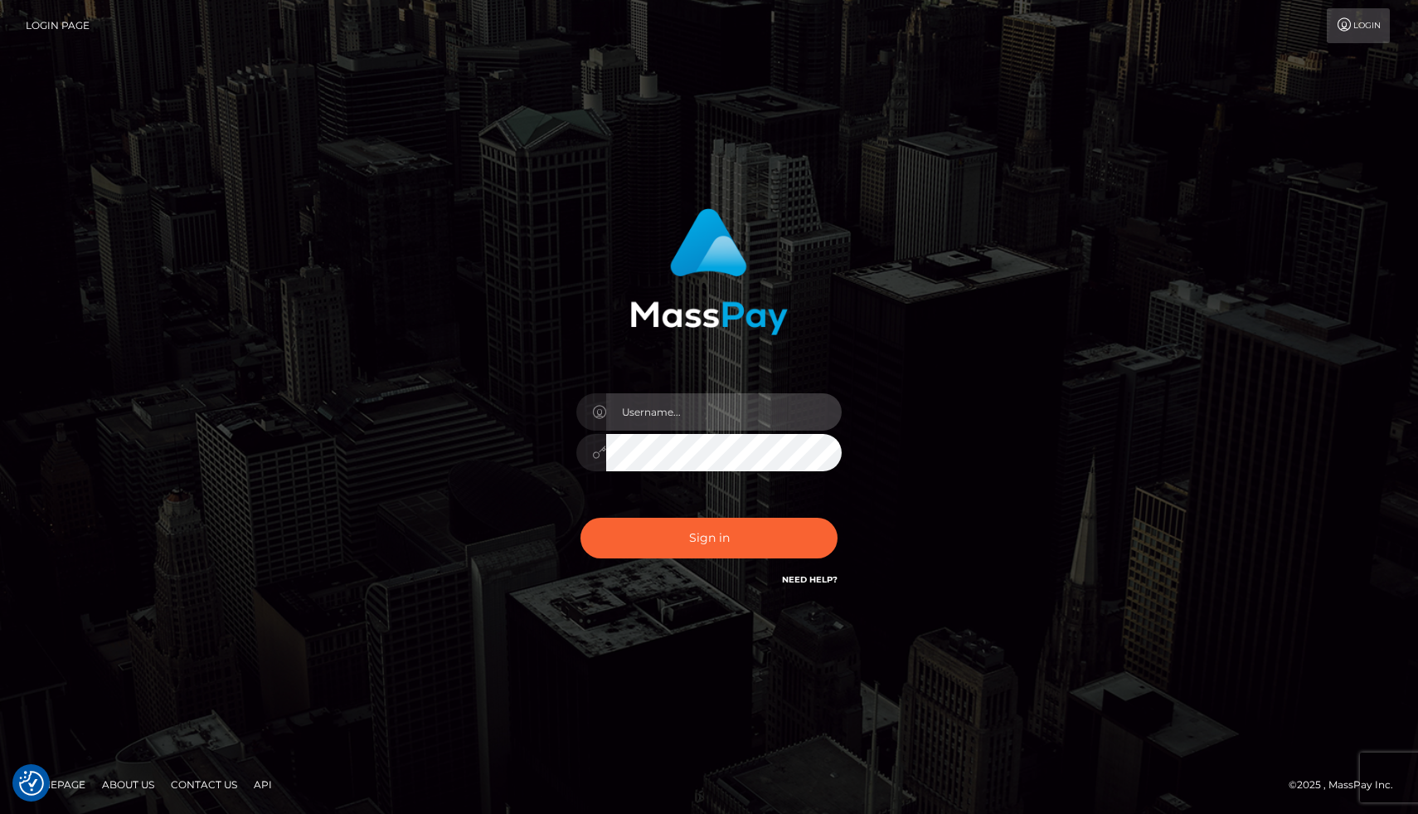
click at [678, 401] on input "text" at bounding box center [724, 411] width 236 height 37
type input "joel.whop"
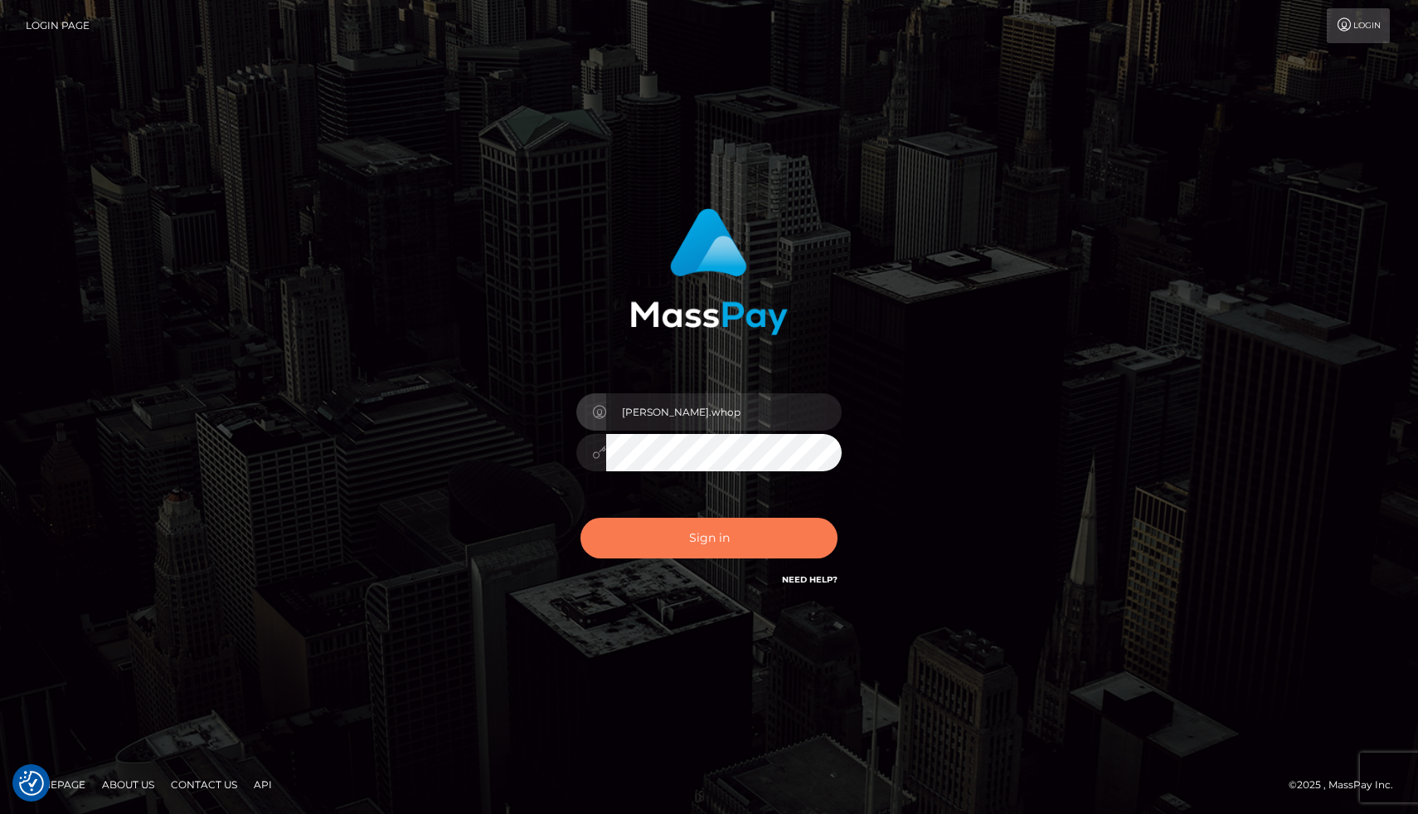
click at [692, 532] on button "Sign in" at bounding box center [709, 538] width 257 height 41
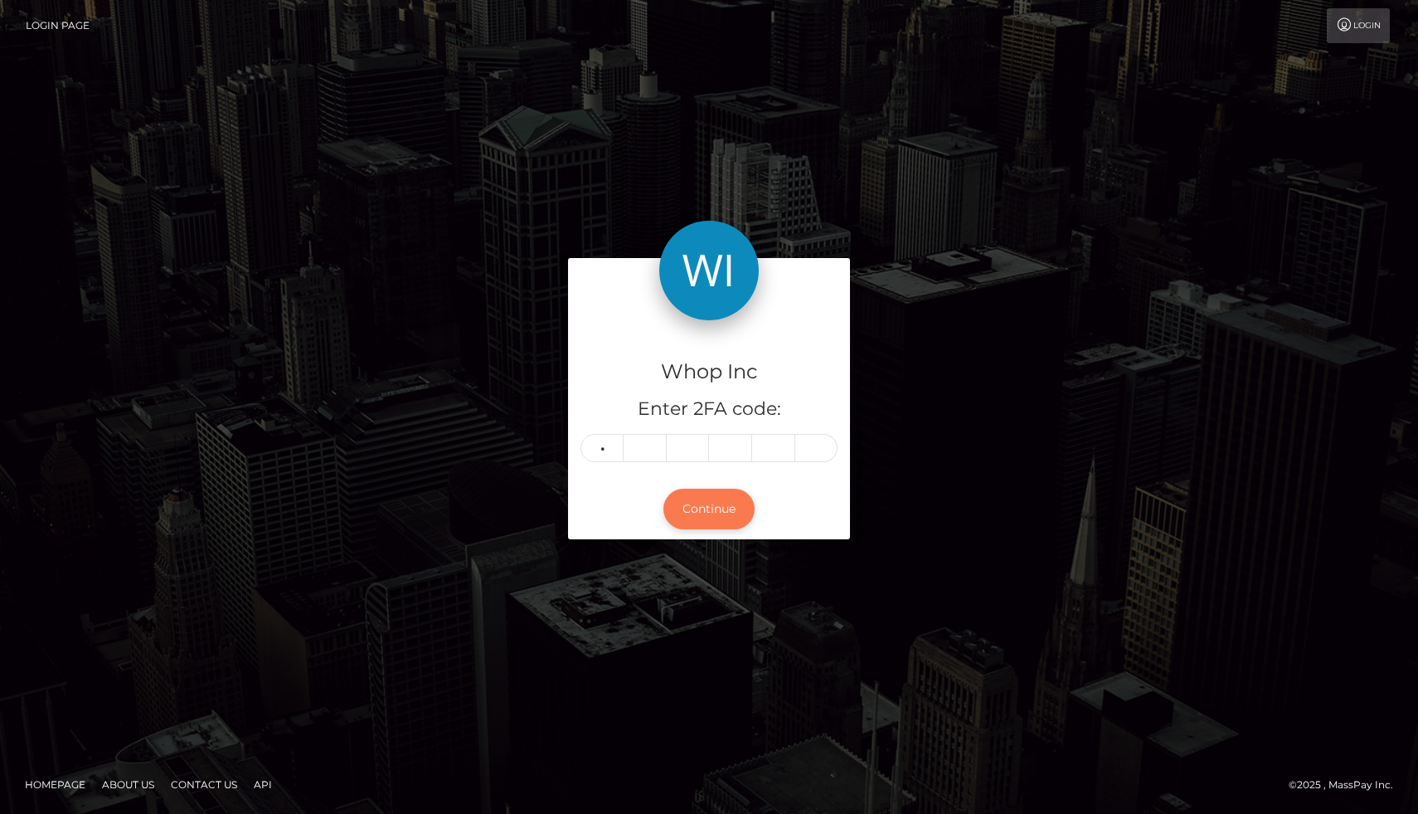
type input "9"
type input "4"
type input "0"
type input "8"
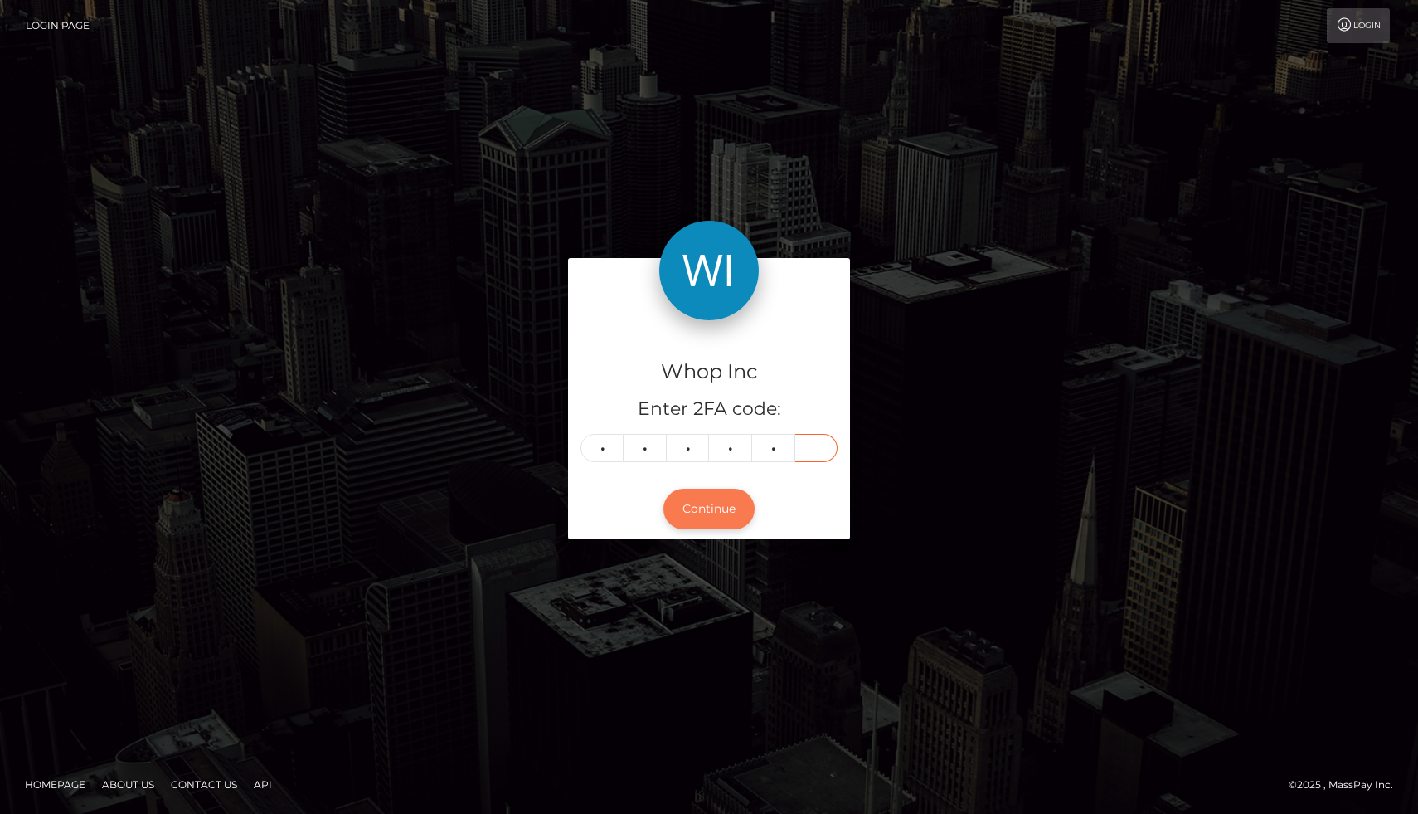
type input "2"
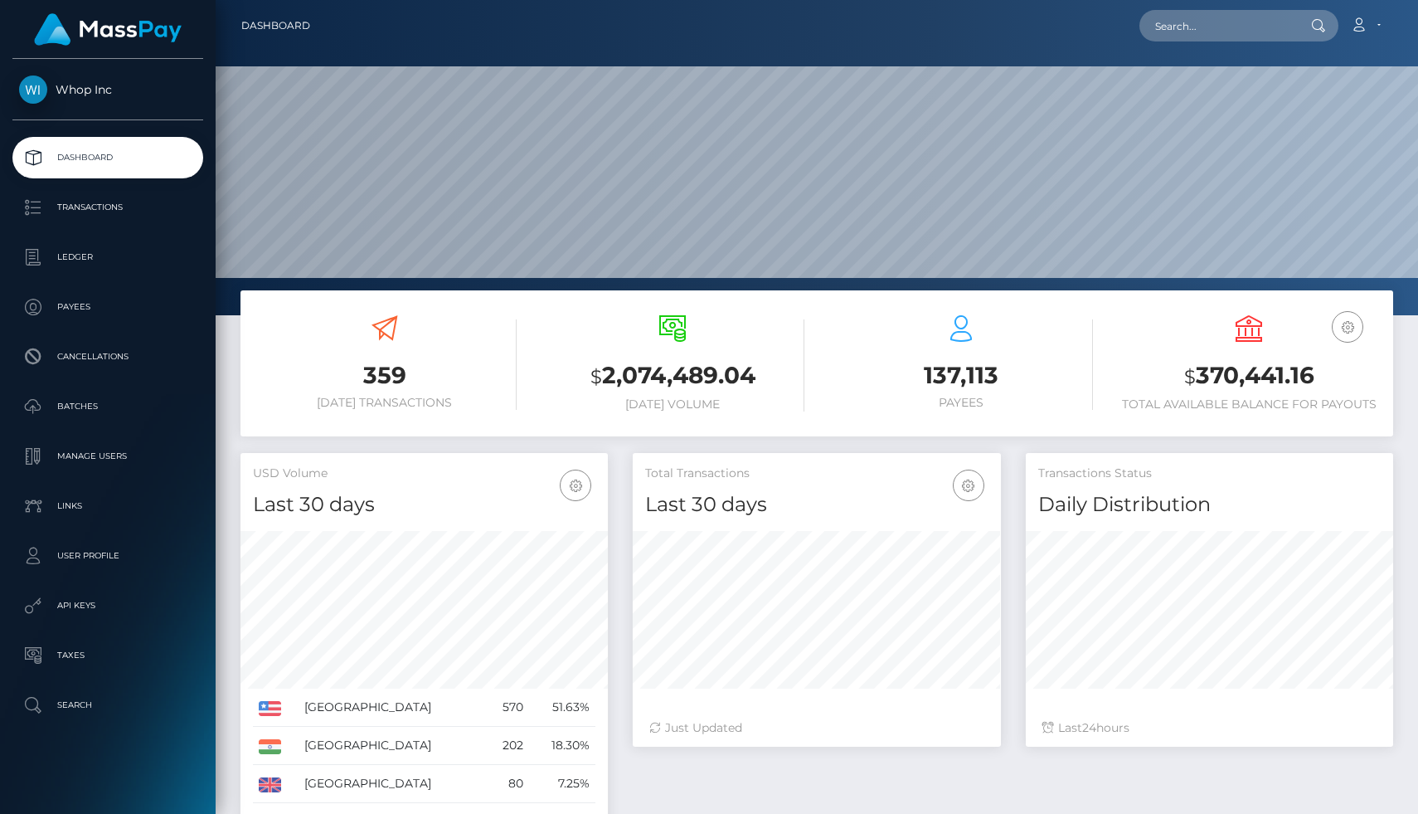
scroll to position [294, 367]
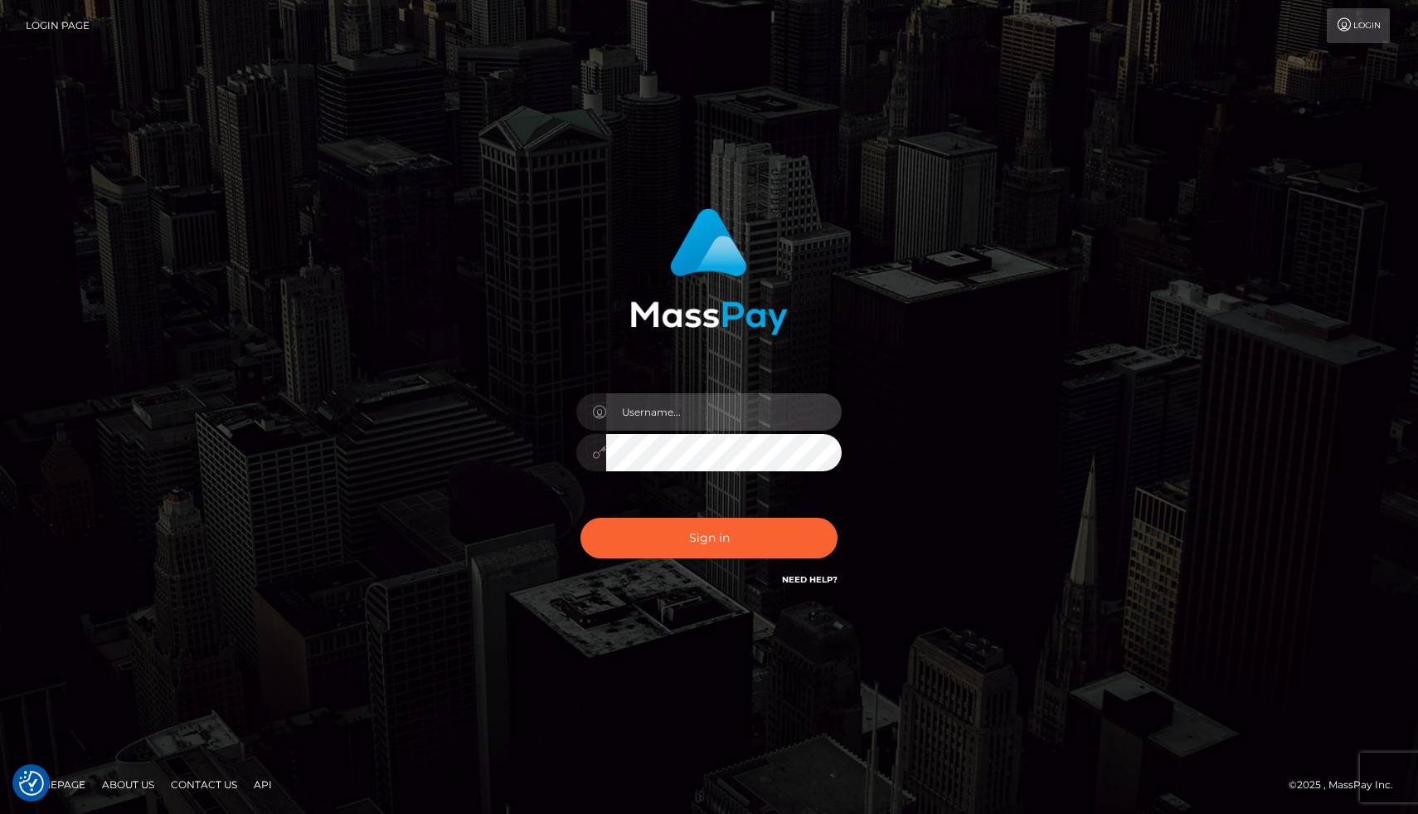
type input "[PERSON_NAME].whop"
click at [698, 417] on input "[PERSON_NAME].whop" at bounding box center [724, 411] width 236 height 37
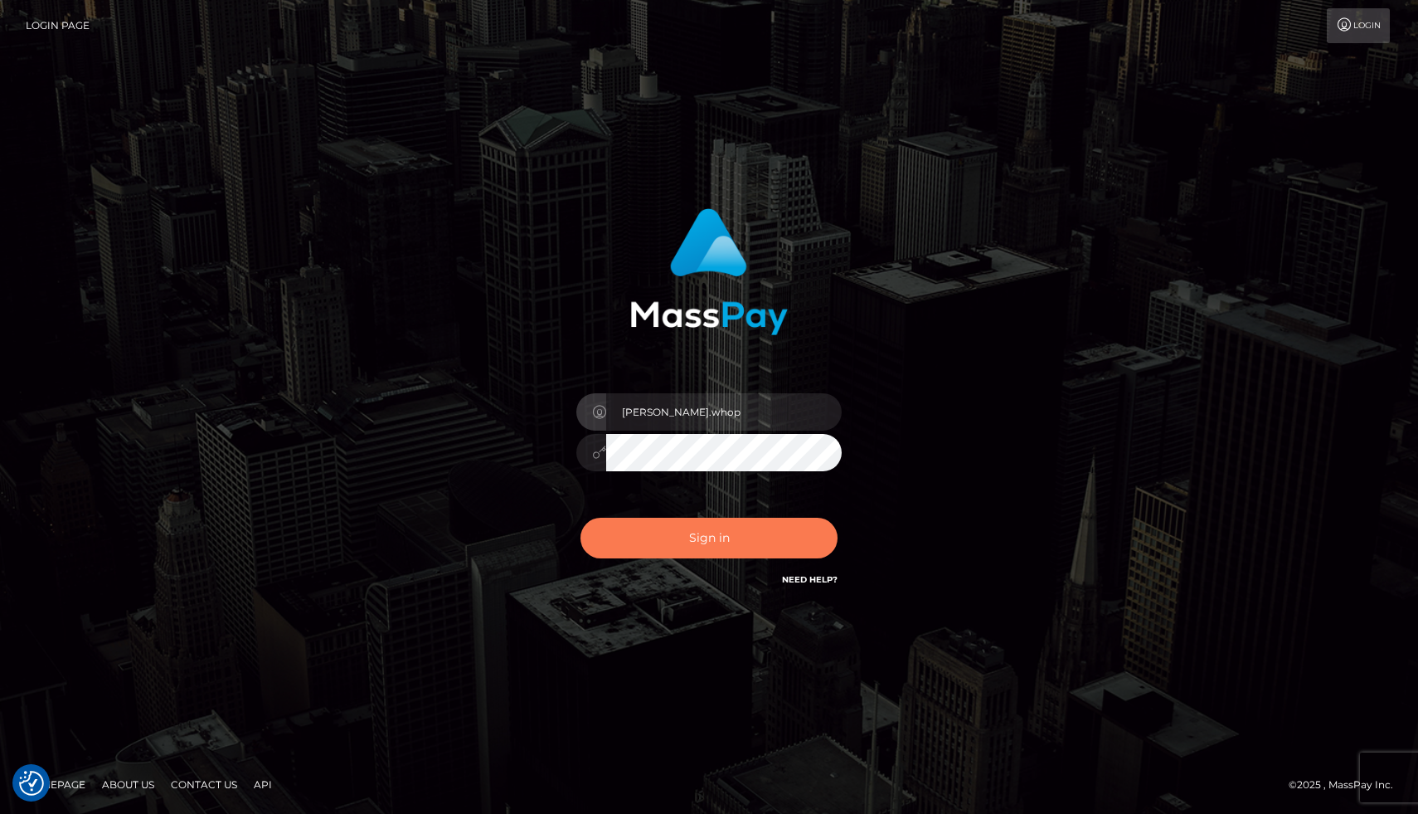
click at [709, 535] on button "Sign in" at bounding box center [709, 538] width 257 height 41
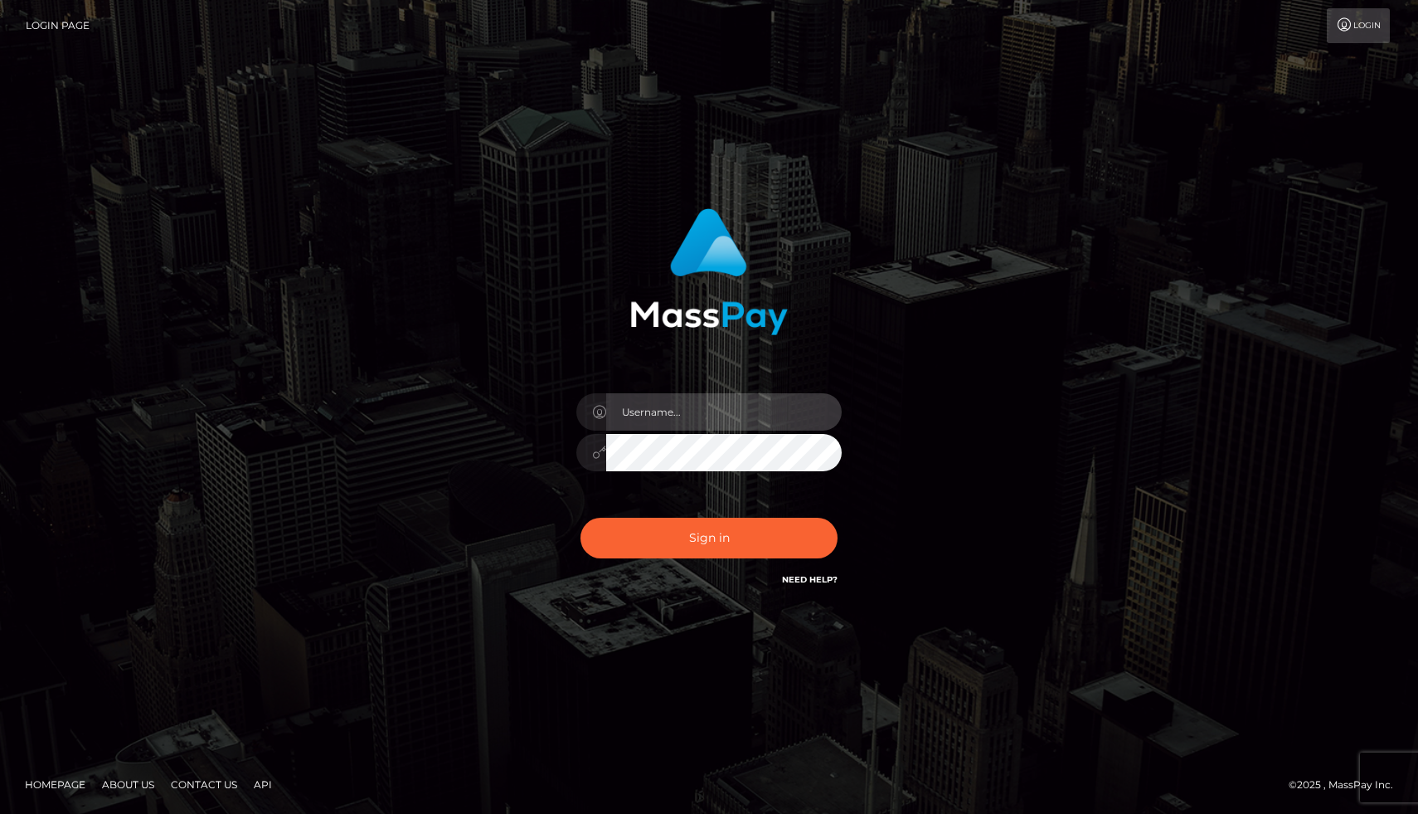
type input "[PERSON_NAME].whop"
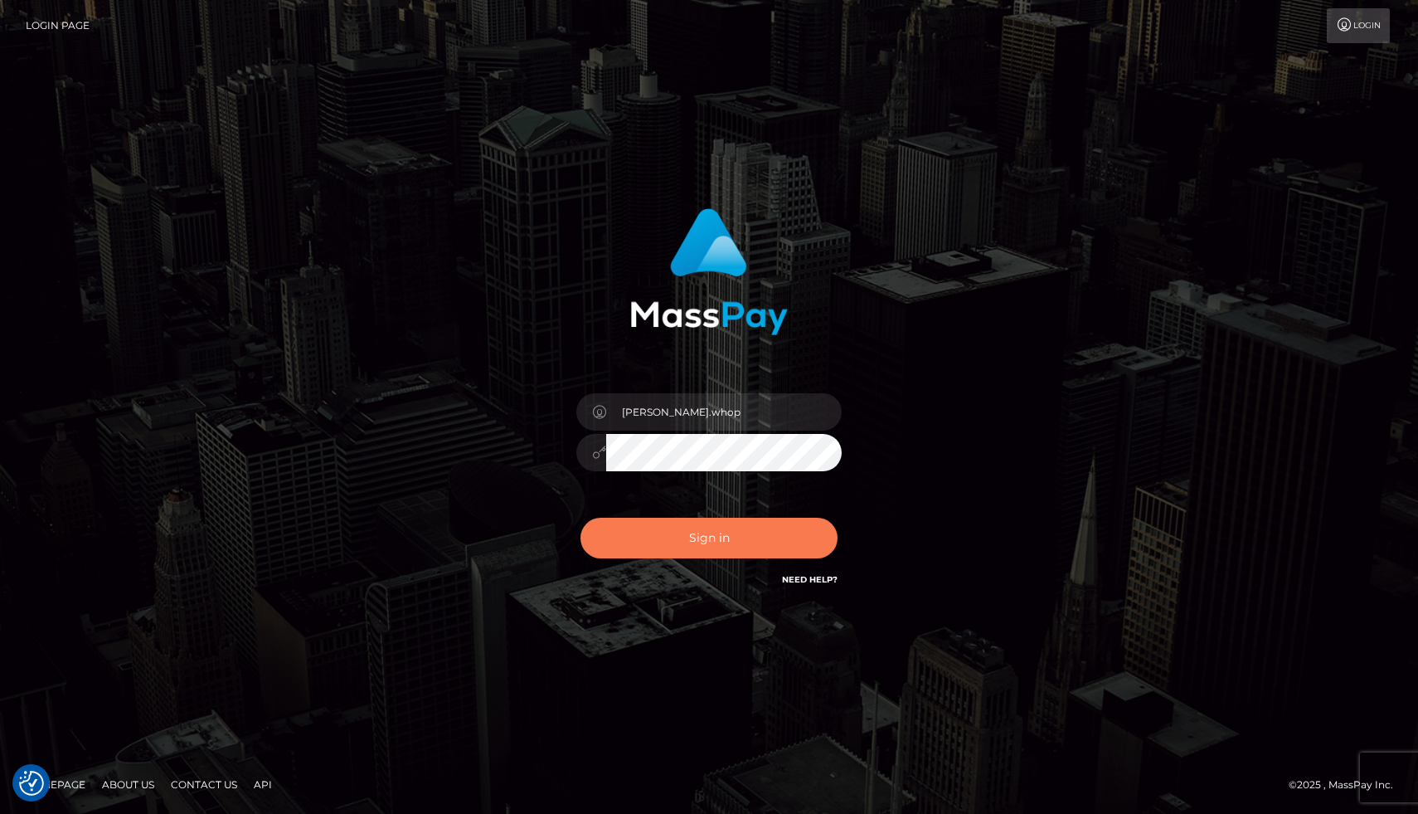
click at [704, 547] on button "Sign in" at bounding box center [709, 538] width 257 height 41
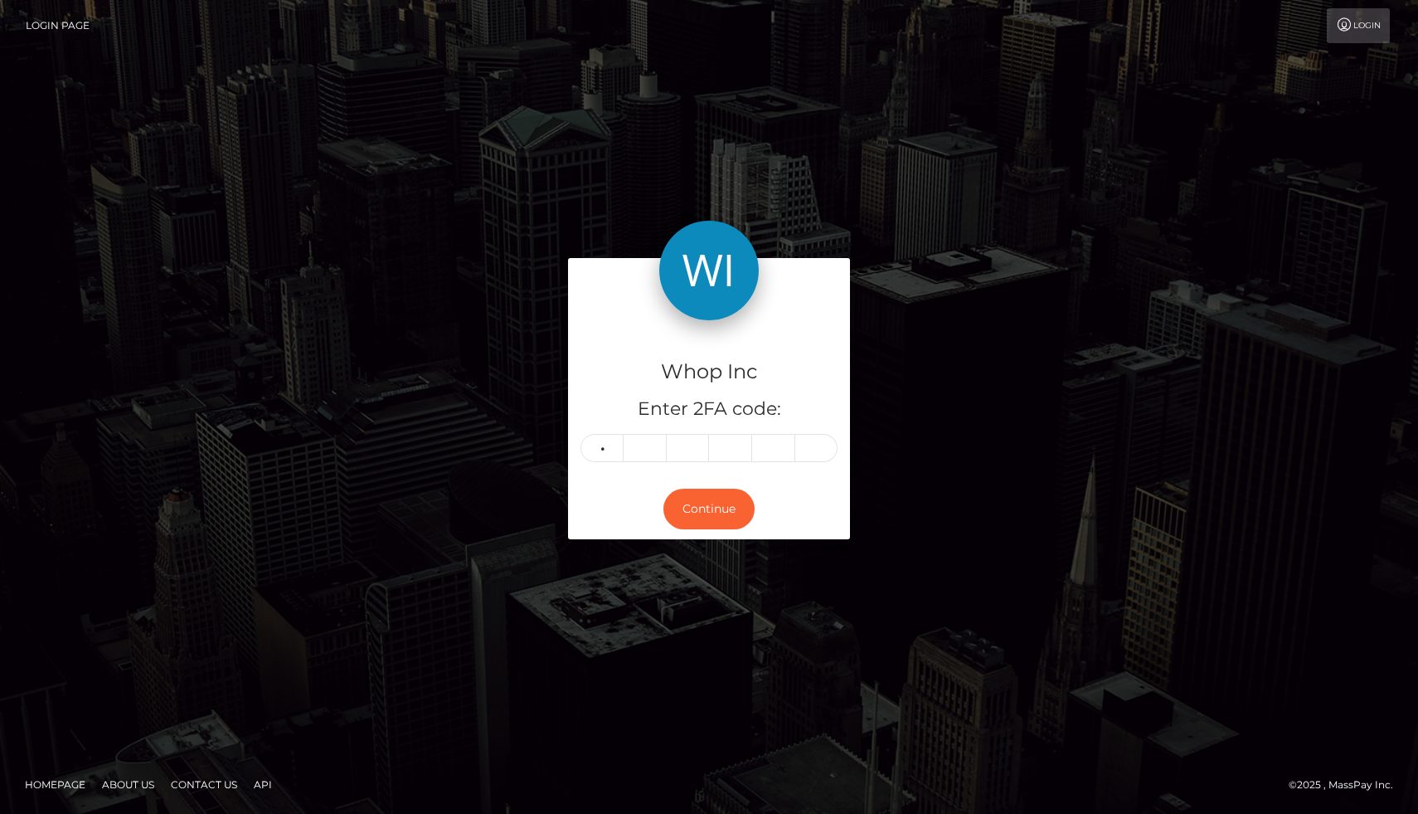
type input "2"
type input "0"
type input "3"
type input "2"
type input "5"
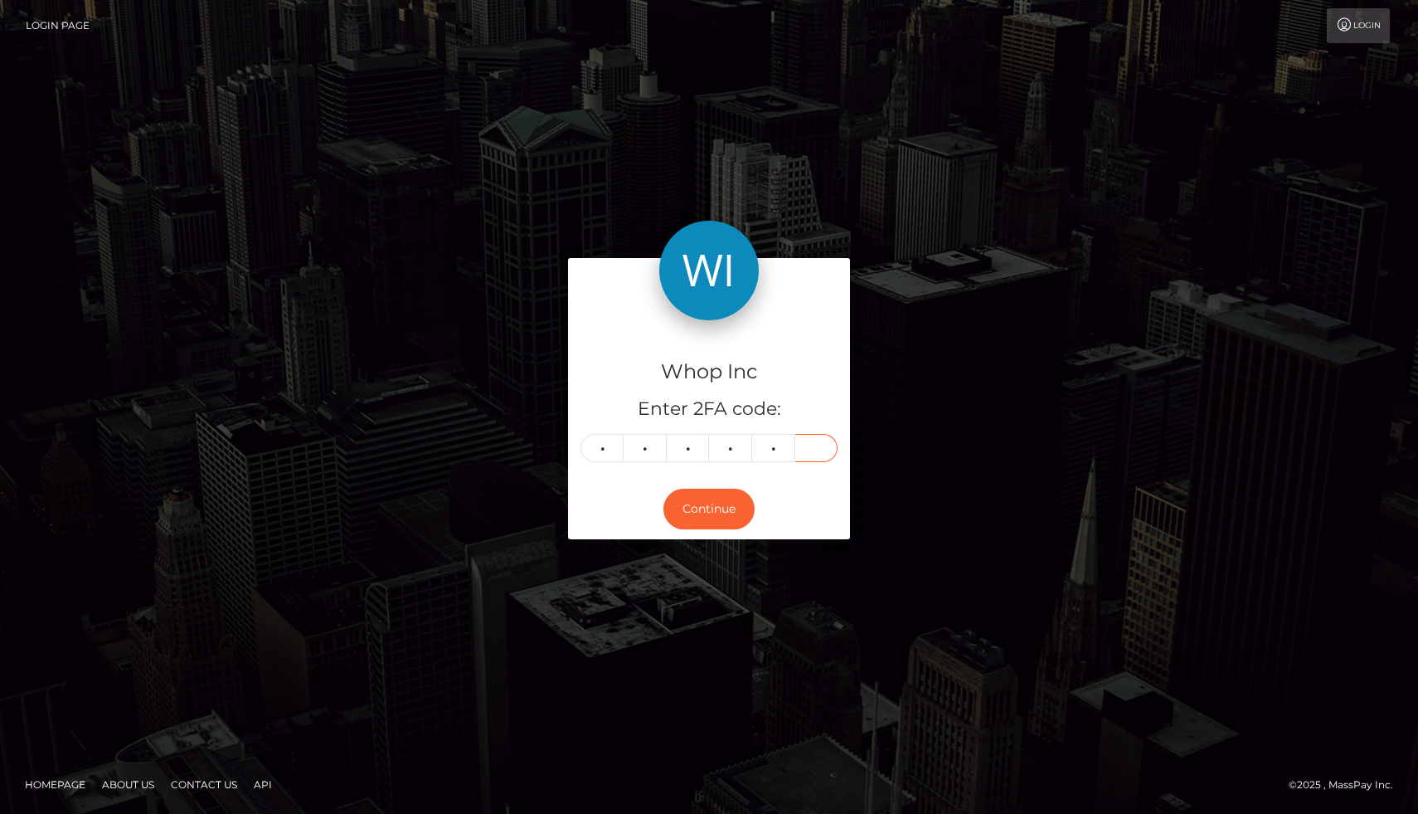
type input "5"
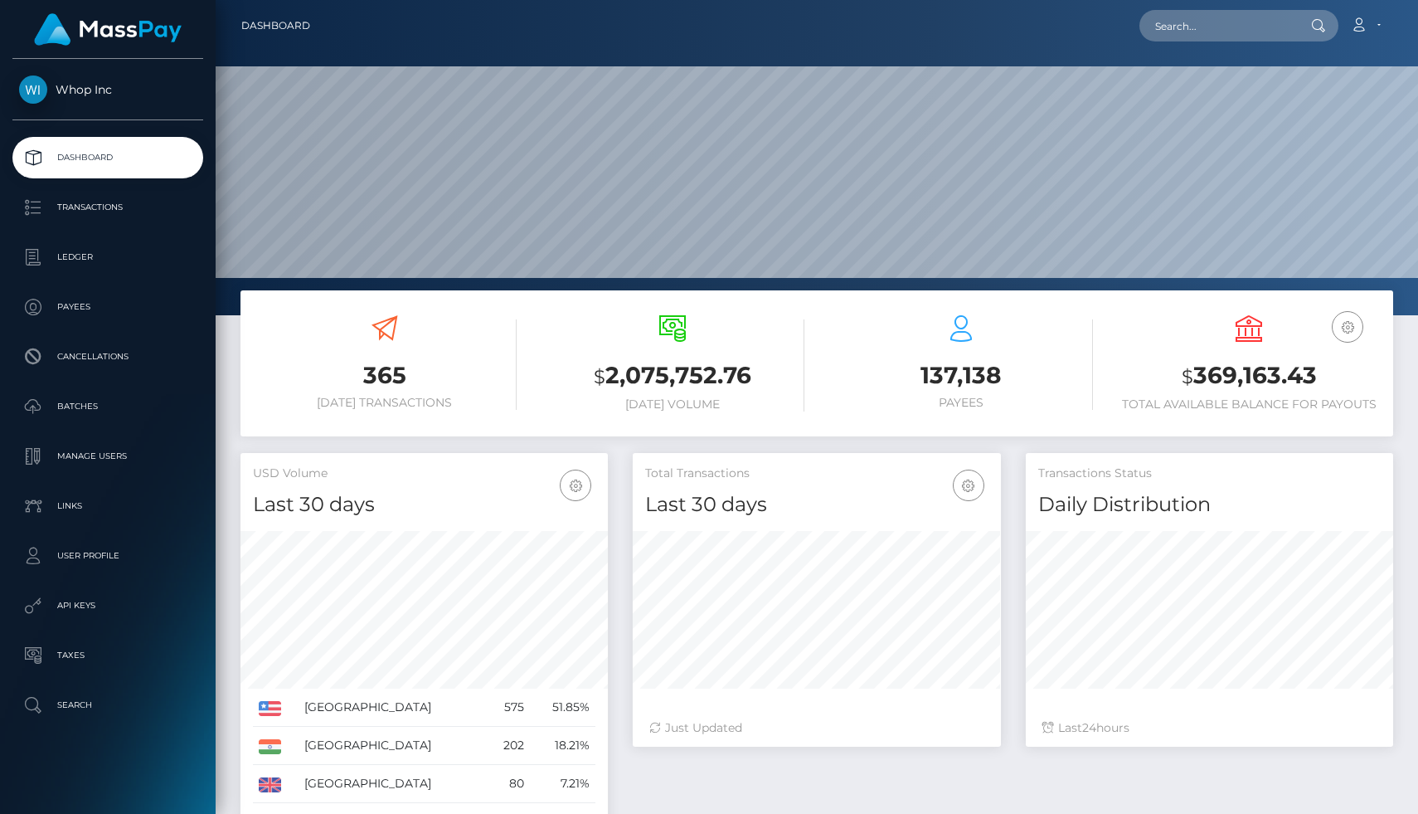
scroll to position [294, 367]
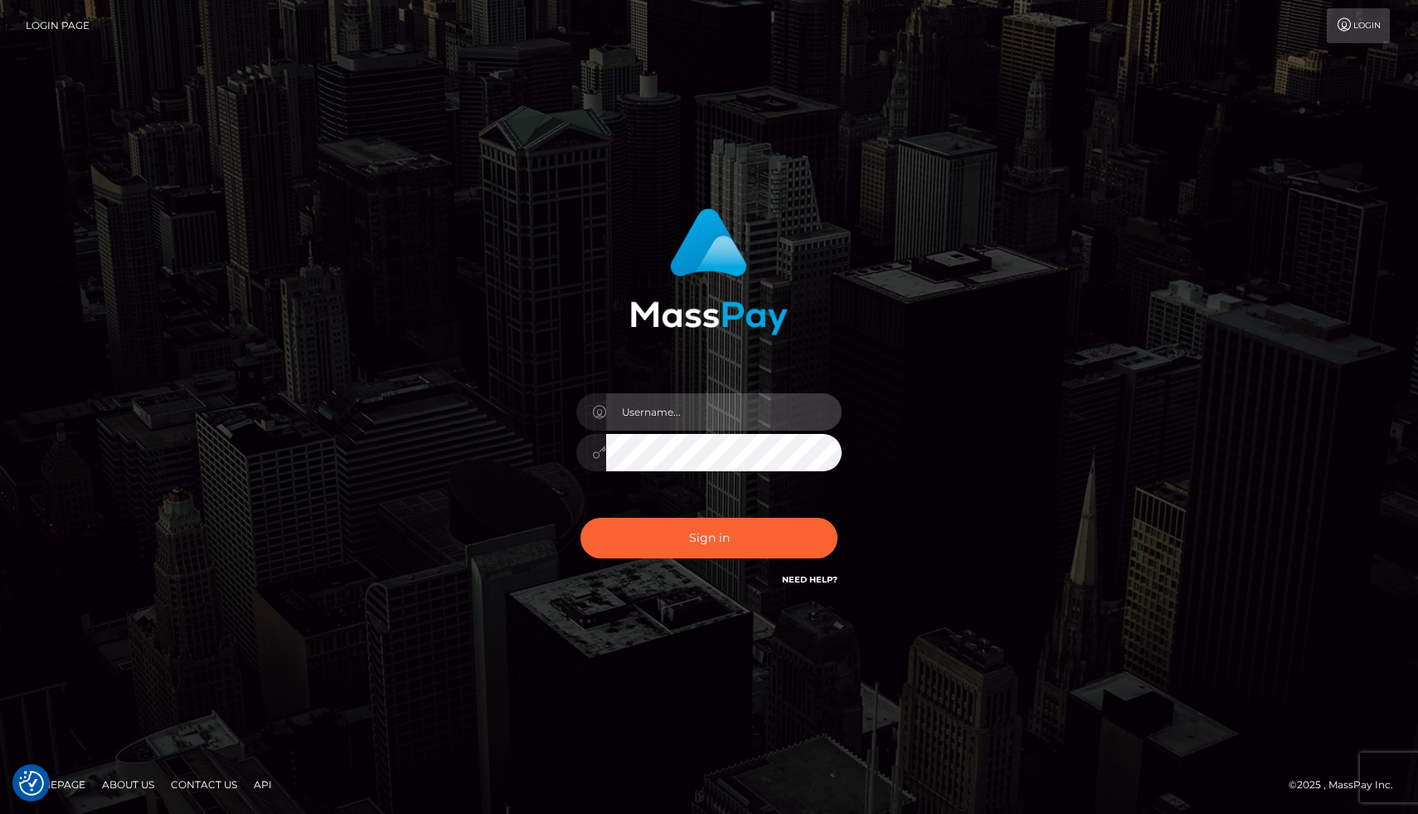
type input "joel.whop"
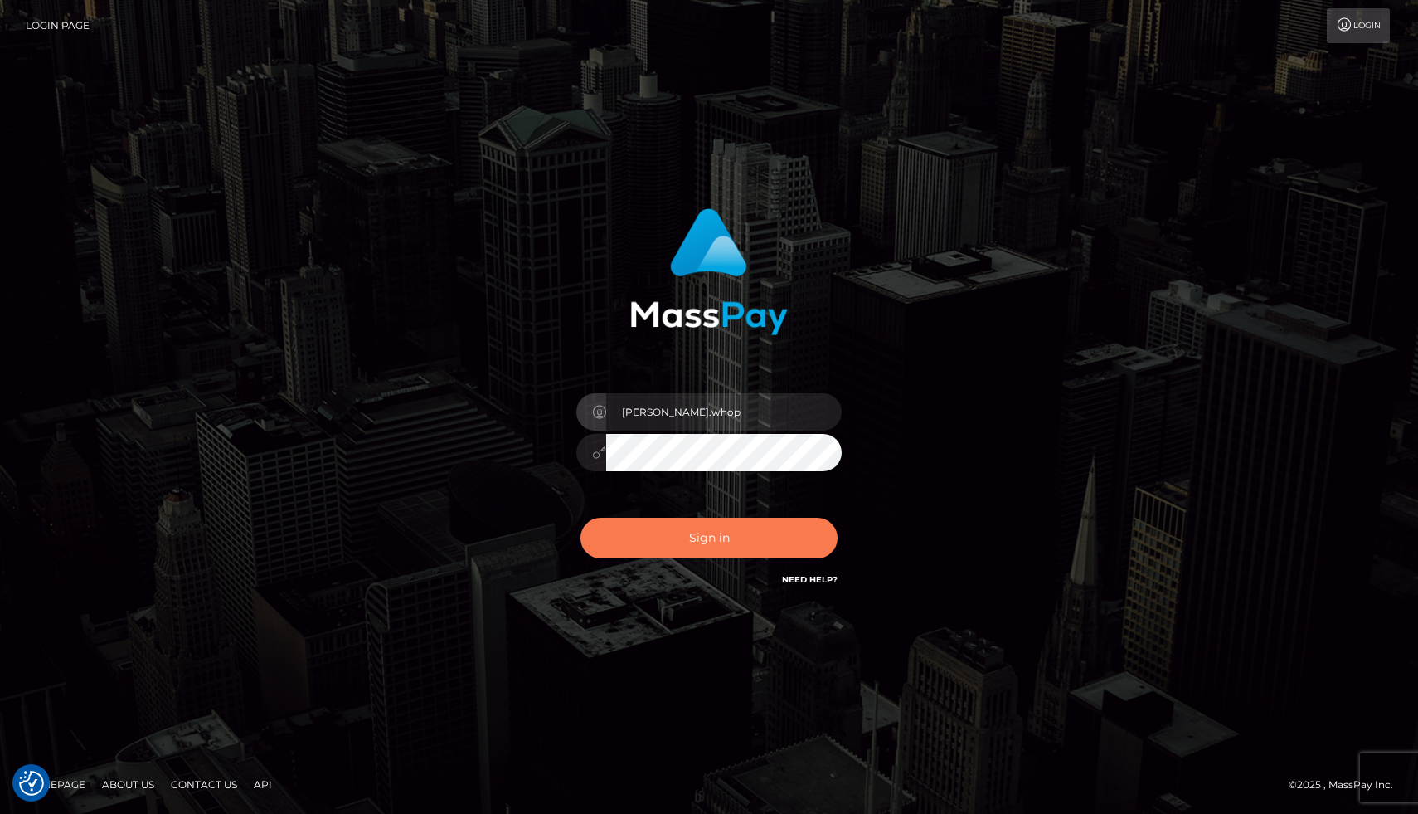
click at [785, 553] on button "Sign in" at bounding box center [709, 538] width 257 height 41
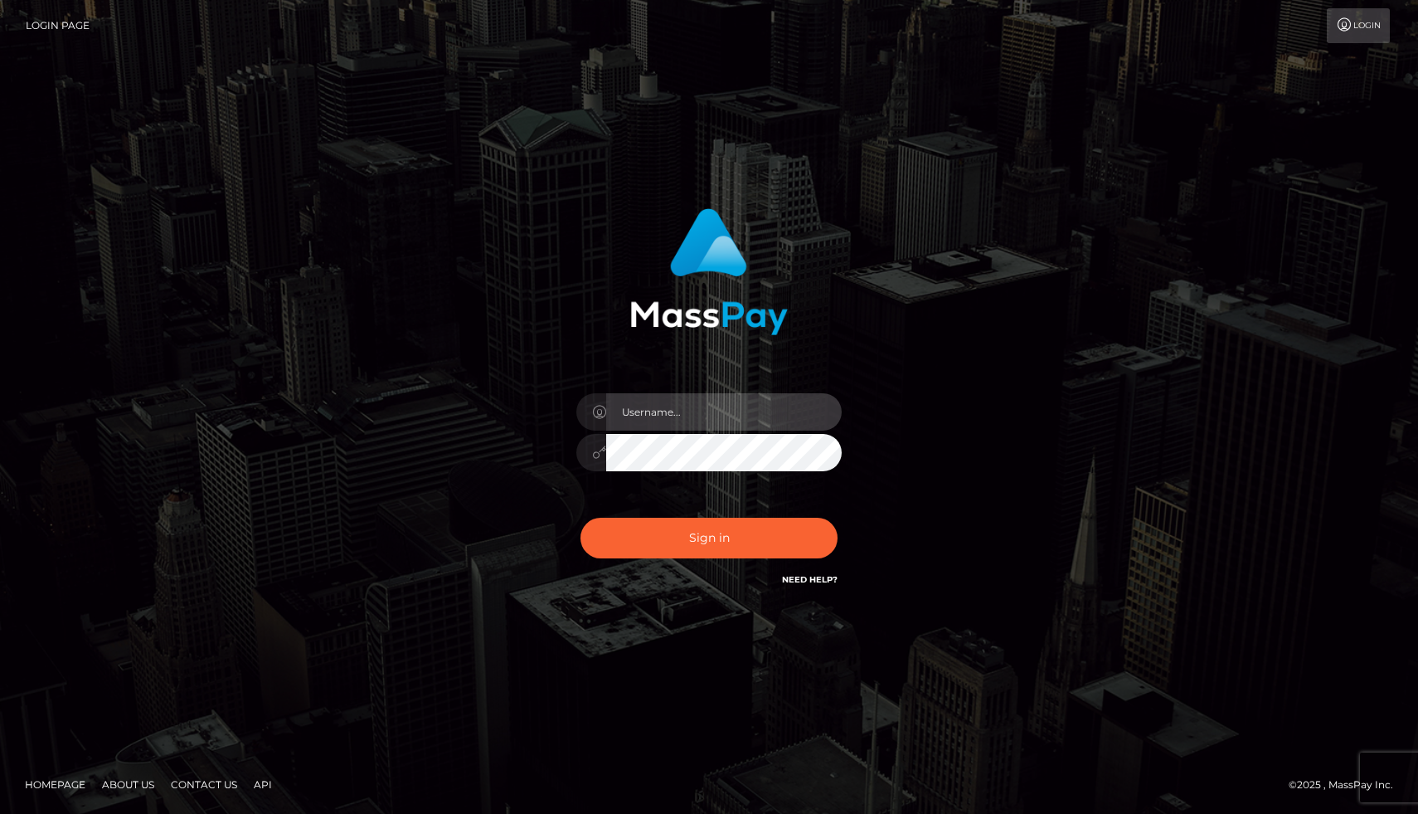
type input "[PERSON_NAME].whop"
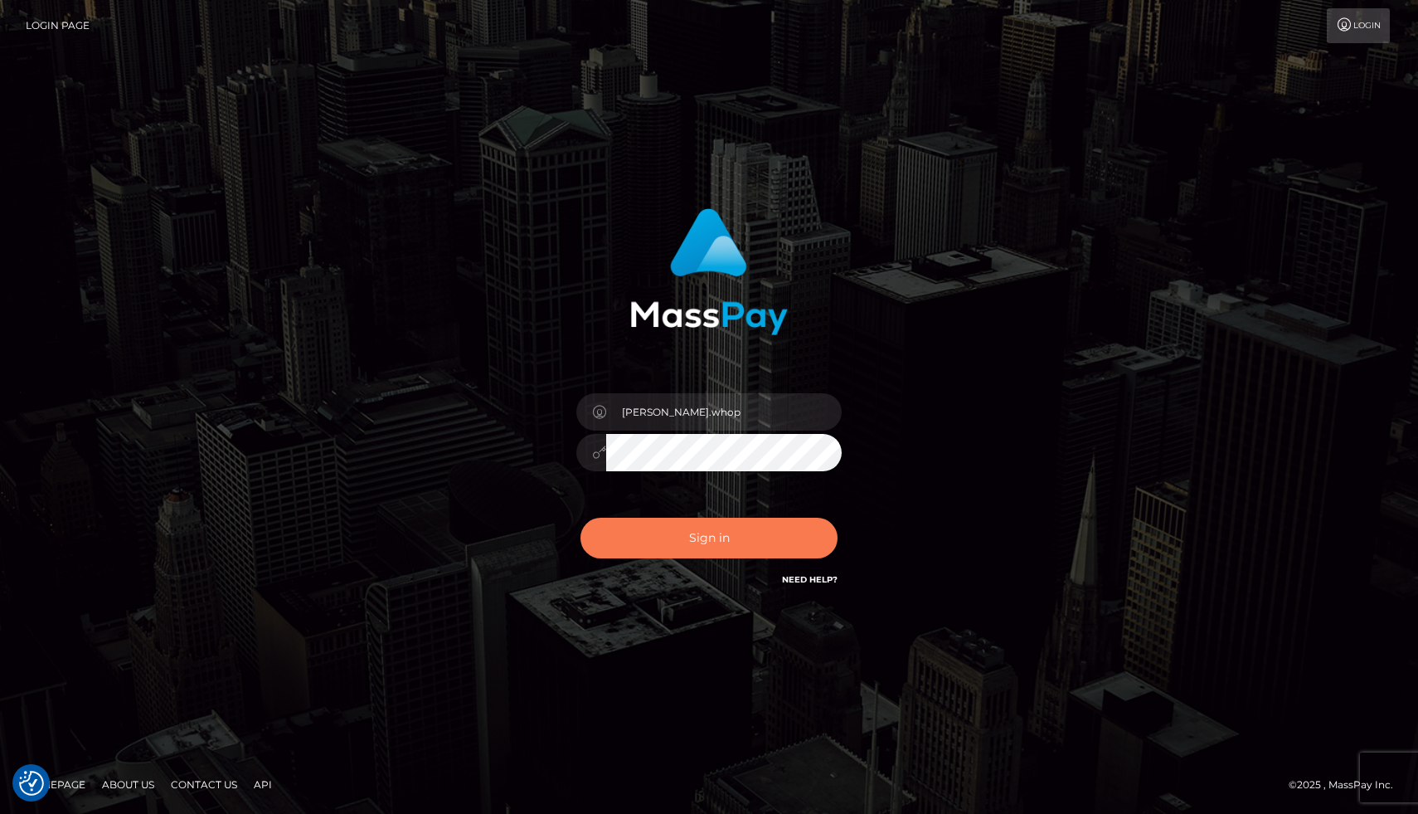
click at [700, 543] on button "Sign in" at bounding box center [709, 538] width 257 height 41
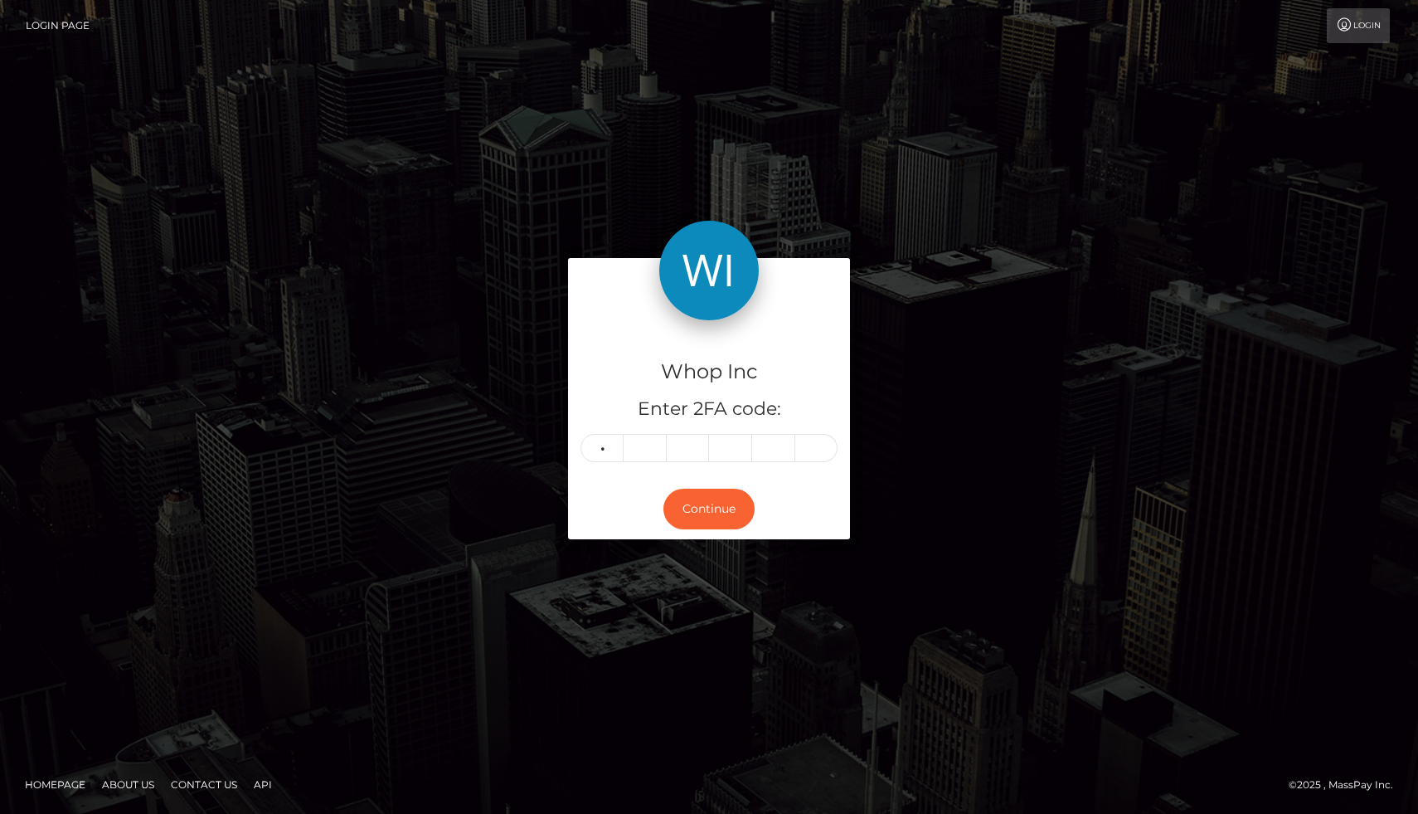
type input "1"
type input "7"
type input "2"
type input "6"
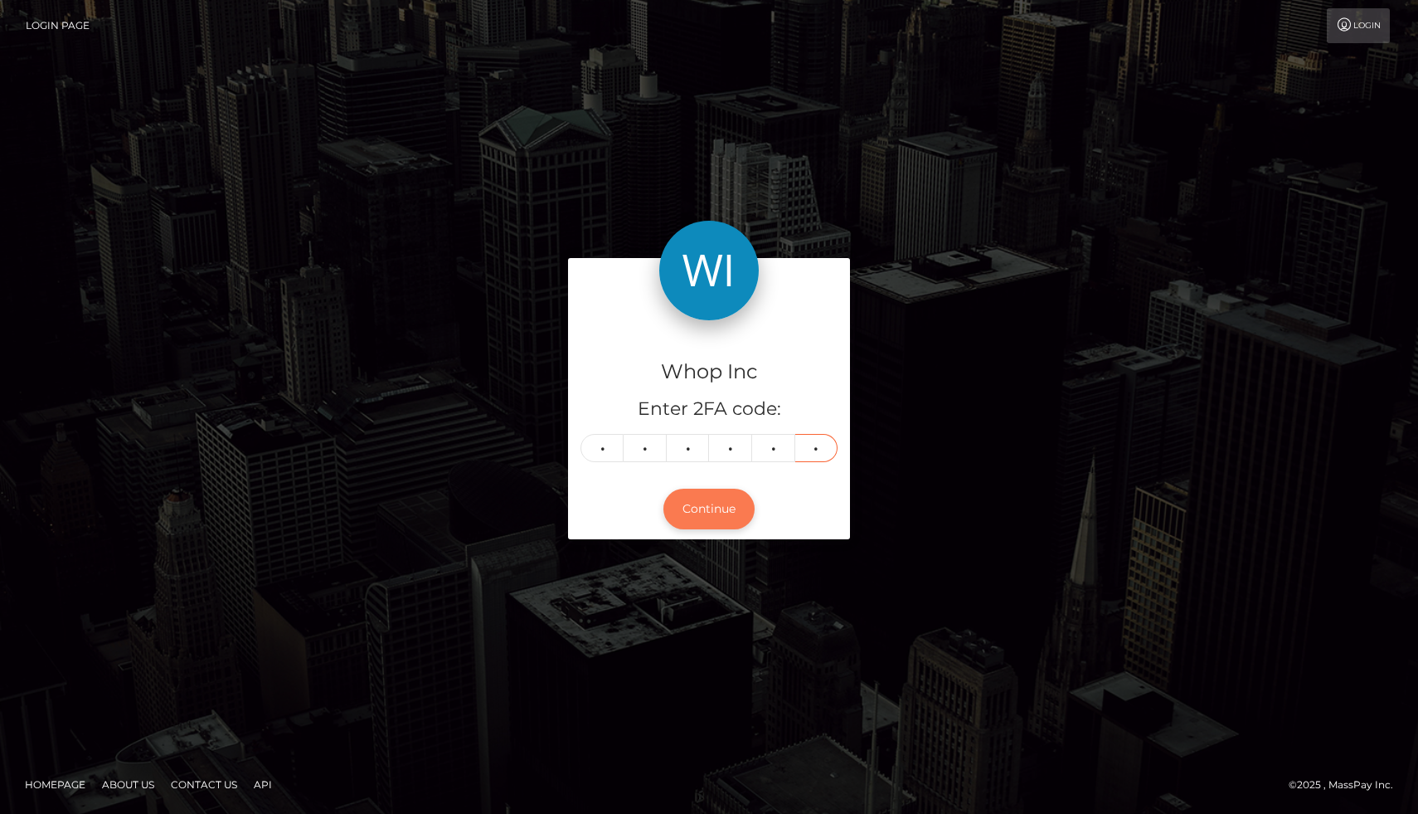
type input "7"
click at [727, 503] on button "Continue" at bounding box center [708, 508] width 91 height 41
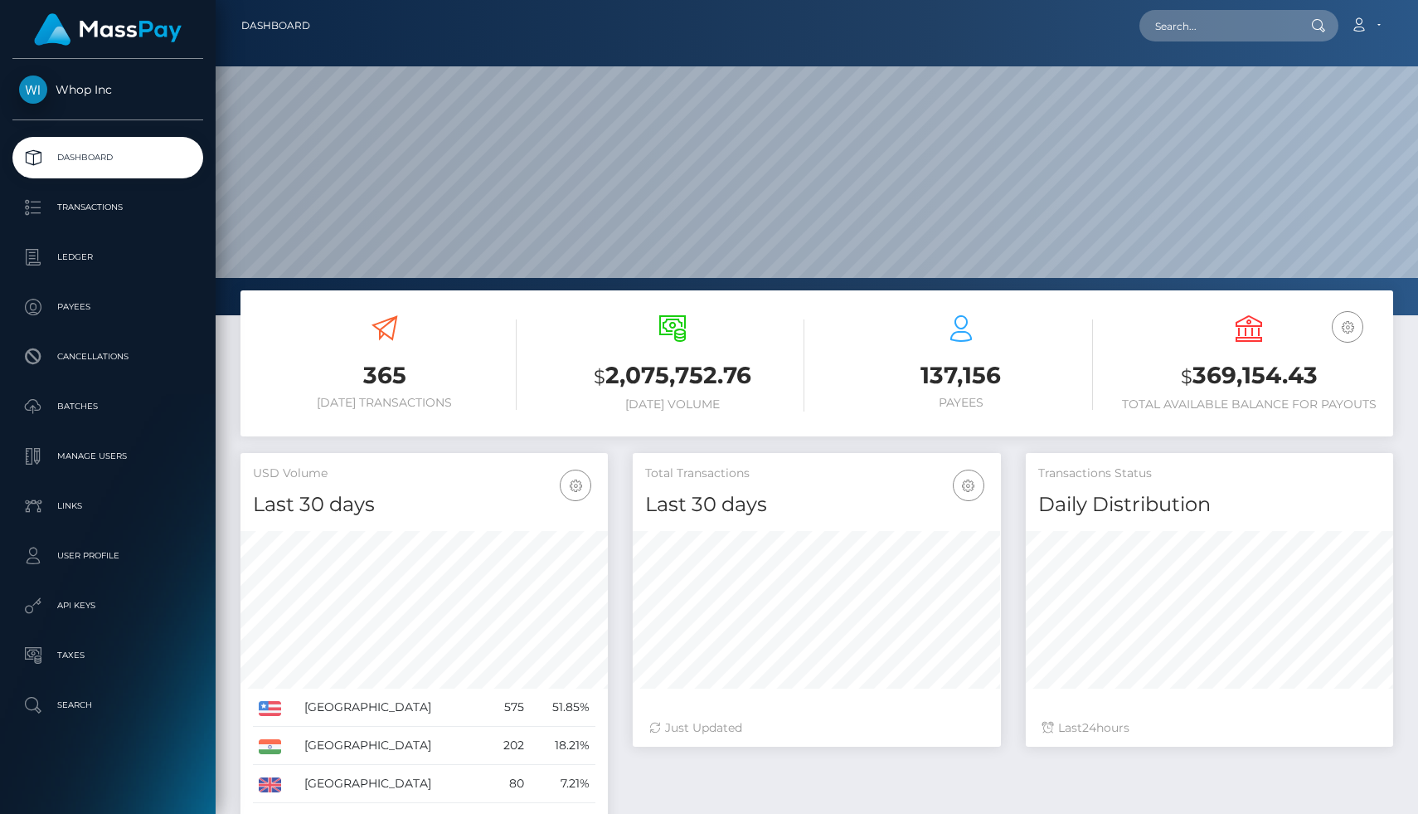
scroll to position [294, 367]
